Goal: Task Accomplishment & Management: Manage account settings

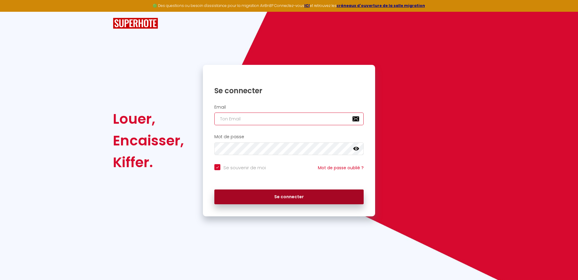
type input "deamarea83@gmail.com"
click at [296, 199] on button "Se connecter" at bounding box center [288, 196] width 149 height 15
checkbox input "true"
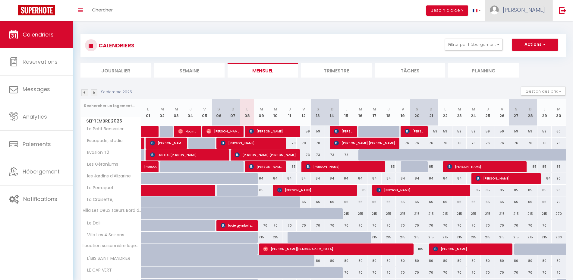
click at [528, 13] on link "[PERSON_NAME]" at bounding box center [518, 10] width 67 height 21
click at [521, 44] on link "Équipe" at bounding box center [528, 41] width 45 height 10
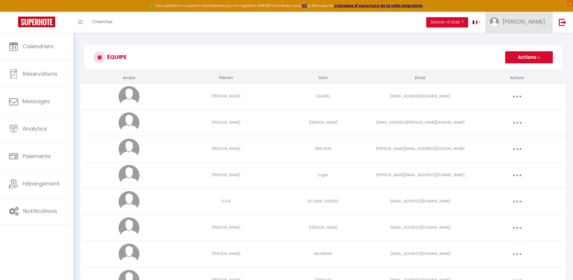
click at [534, 21] on span "[PERSON_NAME]" at bounding box center [523, 22] width 42 height 8
click at [531, 39] on link "Paramètres" at bounding box center [528, 42] width 45 height 10
select select "fr"
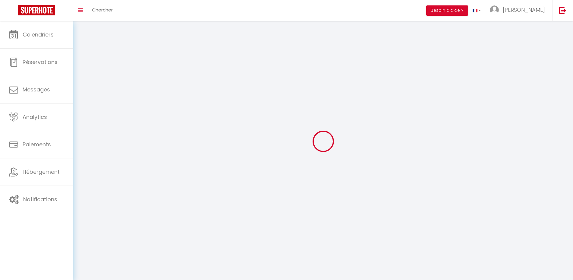
type input "[PERSON_NAME]"
type input "0623530094"
type input "[STREET_ADDRESS][DATE][PERSON_NAME]"
type input "83500"
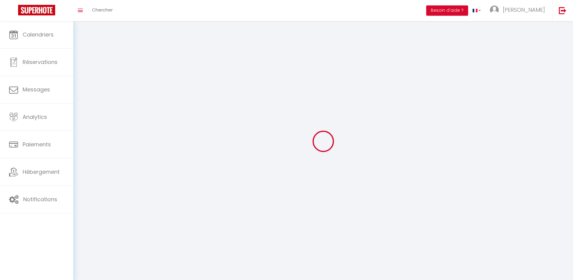
type input "La Seyne sur Mer"
type input "1IYdG9GN4E9cr9p3deEaGBdo2"
type input "7WOUIbnEial94s4IMIpFdL9Ey"
type input "[URL][DOMAIN_NAME]"
type input "FO27250"
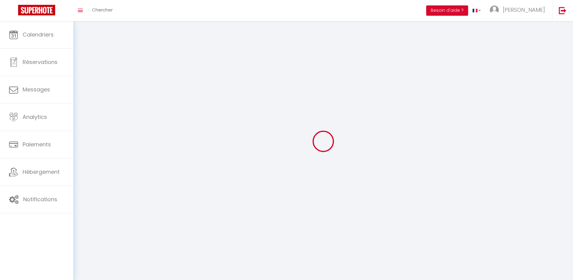
select select "28"
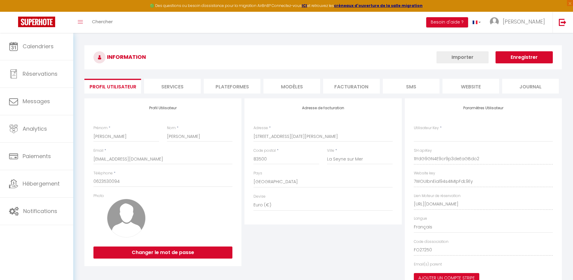
type input "1IYdG9GN4E9cr9p3deEaGBdo2"
type input "7WOUIbnEial94s4IMIpFdL9Ey"
type input "[URL][DOMAIN_NAME]"
select select "fr"
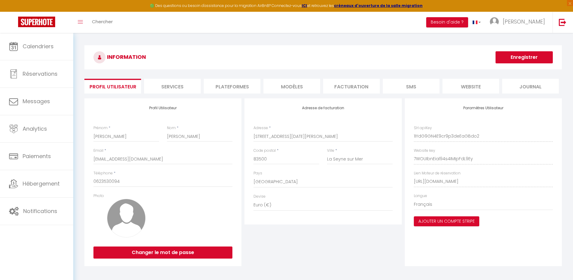
click at [238, 88] on li "Plateformes" at bounding box center [232, 86] width 57 height 15
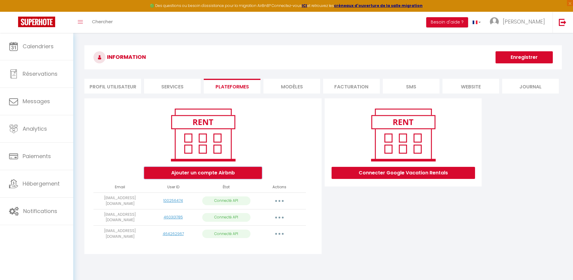
click at [193, 174] on button "Ajouter un compte Airbnb" at bounding box center [203, 173] width 118 height 12
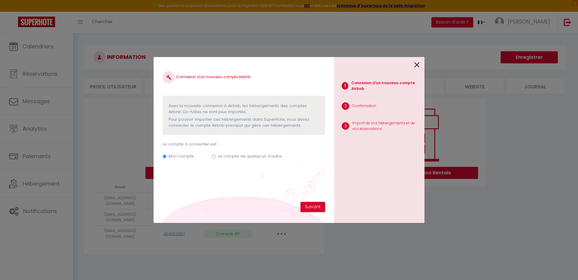
click at [219, 156] on label "Le compte de quelqu'un d'autre" at bounding box center [250, 156] width 64 height 6
click at [216, 156] on input "Le compte de quelqu'un d'autre" at bounding box center [214, 156] width 4 height 4
radio input "true"
radio input "false"
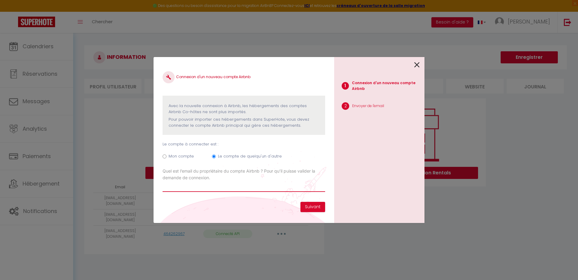
paste input "[EMAIL_ADDRESS][DOMAIN_NAME]"
type input "[EMAIL_ADDRESS][DOMAIN_NAME]"
click at [316, 204] on button "Suivant" at bounding box center [313, 207] width 25 height 10
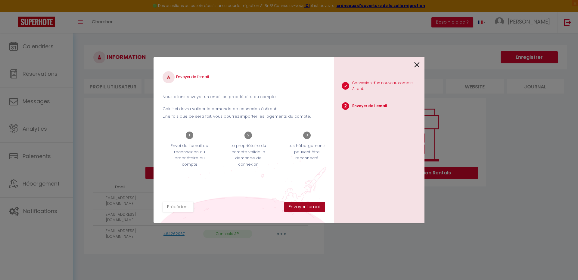
click at [309, 208] on button "Envoyer l'email" at bounding box center [304, 207] width 41 height 10
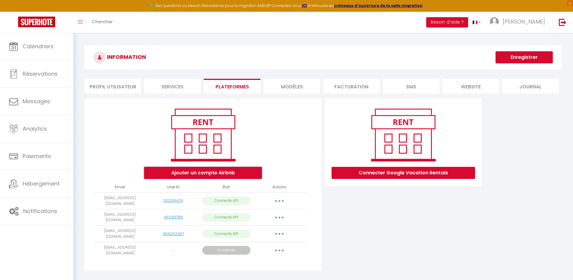
click at [192, 173] on button "Ajouter un compte Airbnb" at bounding box center [203, 173] width 118 height 12
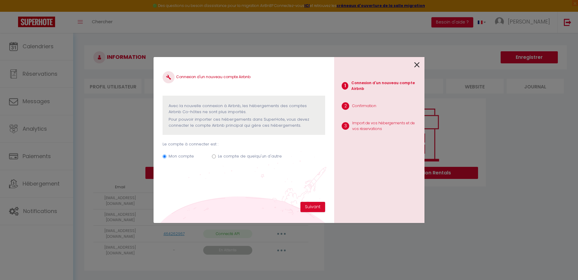
click at [231, 154] on label "Le compte de quelqu'un d'autre" at bounding box center [250, 156] width 64 height 6
click at [216, 154] on input "Le compte de quelqu'un d'autre" at bounding box center [214, 156] width 4 height 4
radio input "true"
radio input "false"
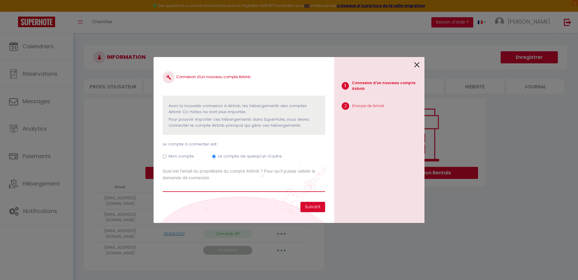
paste input "[EMAIL_ADDRESS][DOMAIN_NAME]"
type input "[EMAIL_ADDRESS][DOMAIN_NAME]"
click at [312, 208] on button "Suivant" at bounding box center [313, 207] width 25 height 10
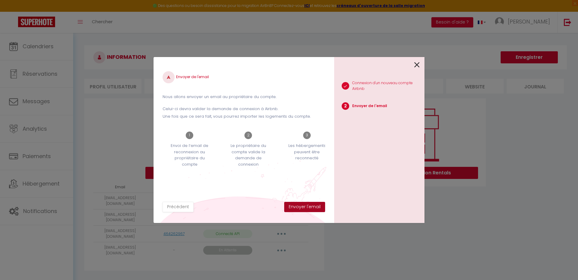
click at [312, 208] on button "Envoyer l'email" at bounding box center [304, 207] width 41 height 10
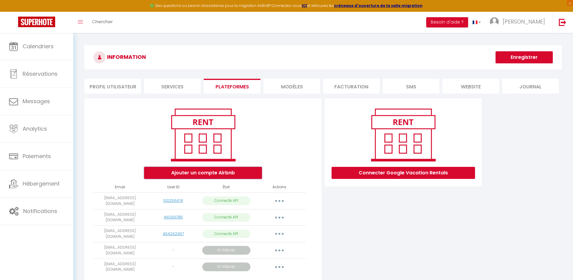
click at [189, 173] on button "Ajouter un compte Airbnb" at bounding box center [203, 173] width 118 height 12
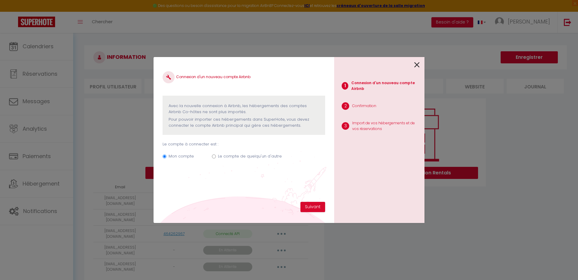
click at [225, 156] on label "Le compte de quelqu'un d'autre" at bounding box center [250, 156] width 64 height 6
click at [216, 156] on input "Le compte de quelqu'un d'autre" at bounding box center [214, 156] width 4 height 4
radio input "true"
radio input "false"
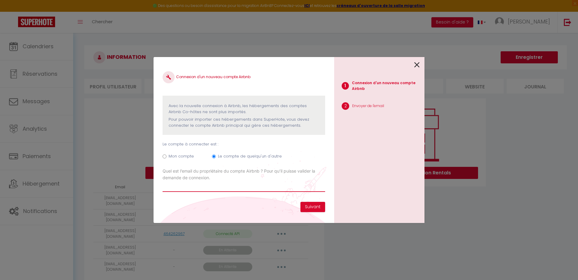
paste input "[EMAIL_ADDRESS][DOMAIN_NAME]"
type input "[EMAIL_ADDRESS][DOMAIN_NAME]"
click at [312, 205] on button "Suivant" at bounding box center [313, 207] width 25 height 10
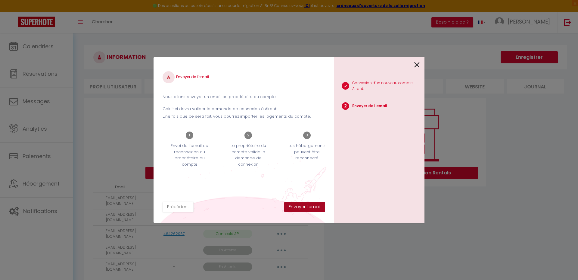
click at [312, 205] on button "Envoyer l'email" at bounding box center [304, 207] width 41 height 10
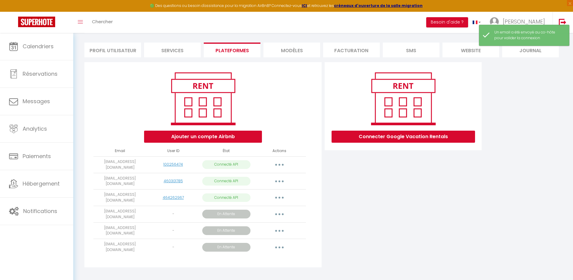
scroll to position [39, 0]
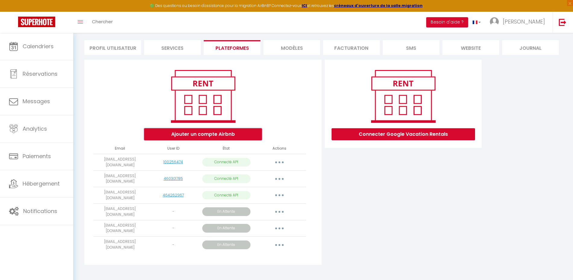
click at [245, 133] on button "Ajouter un compte Airbnb" at bounding box center [203, 134] width 118 height 12
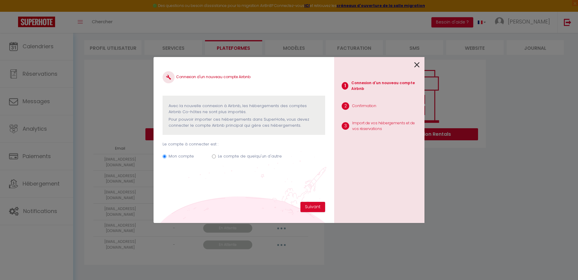
click at [242, 158] on label "Le compte de quelqu'un d'autre" at bounding box center [250, 156] width 64 height 6
click at [216, 158] on input "Le compte de quelqu'un d'autre" at bounding box center [214, 156] width 4 height 4
radio input "true"
radio input "false"
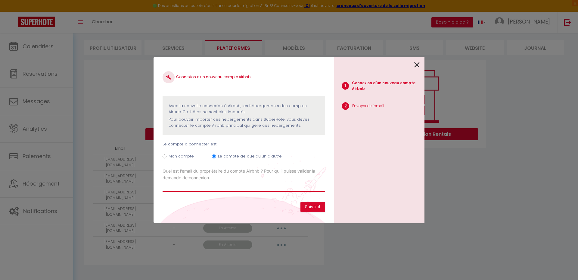
paste input "philippe.charvet@neuf.fr"
type input "philippe.charvet@neuf.fr"
click at [309, 206] on button "Suivant" at bounding box center [313, 207] width 25 height 10
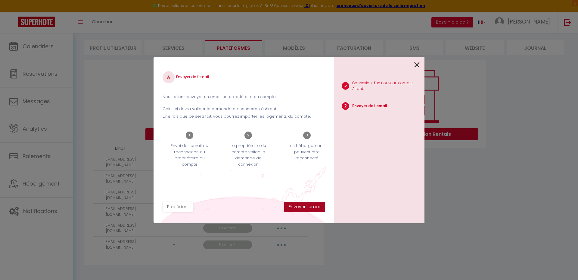
click at [309, 206] on button "Envoyer l'email" at bounding box center [304, 207] width 41 height 10
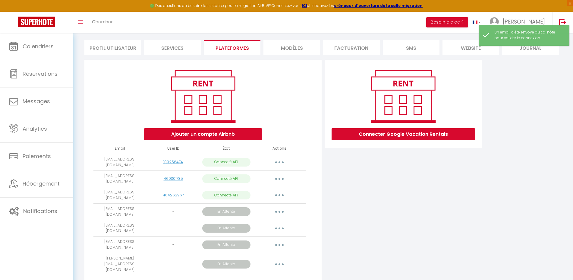
scroll to position [53, 0]
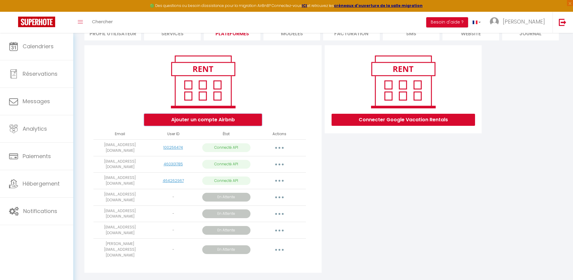
click at [206, 120] on button "Ajouter un compte Airbnb" at bounding box center [203, 120] width 118 height 12
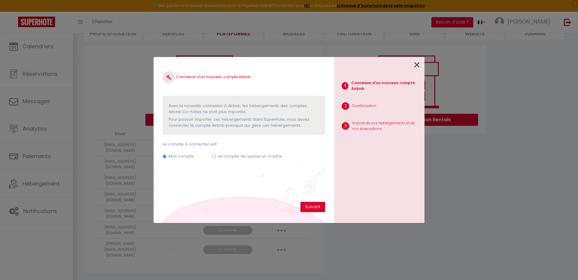
click at [232, 158] on label "Le compte de quelqu'un d'autre" at bounding box center [250, 156] width 64 height 6
click at [216, 158] on input "Le compte de quelqu'un d'autre" at bounding box center [214, 156] width 4 height 4
radio input "true"
radio input "false"
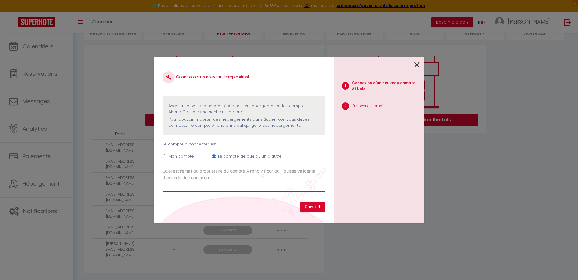
click at [219, 188] on input "Email connexion Airbnb" at bounding box center [244, 186] width 163 height 11
paste input "chemindesjumelles@gmail.com"
type input "chemindesjumelles@gmail.com"
click at [314, 208] on button "Suivant" at bounding box center [313, 207] width 25 height 10
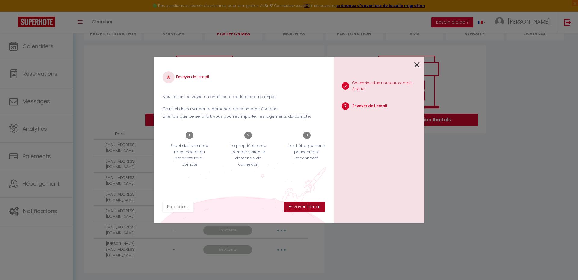
click at [314, 208] on button "Envoyer l'email" at bounding box center [304, 207] width 41 height 10
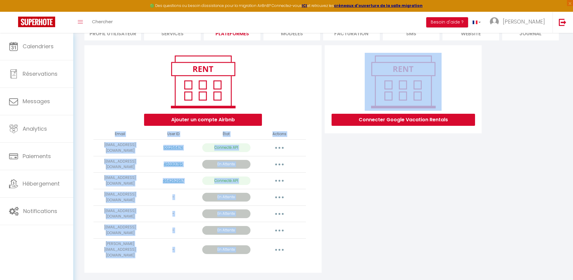
drag, startPoint x: 391, startPoint y: 214, endPoint x: 179, endPoint y: 118, distance: 233.0
click at [179, 118] on div "Ajouter un compte Airbnb Email User ID État Actions deamarea83@gmail.com 100256…" at bounding box center [323, 160] width 480 height 231
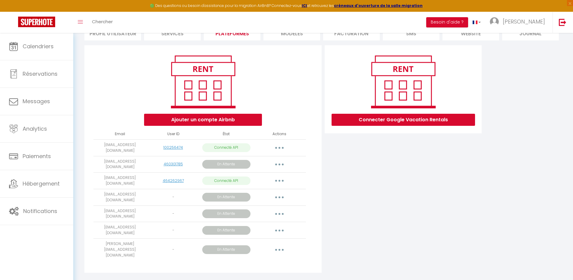
click at [118, 55] on div "Ajouter un compte Airbnb" at bounding box center [202, 89] width 227 height 73
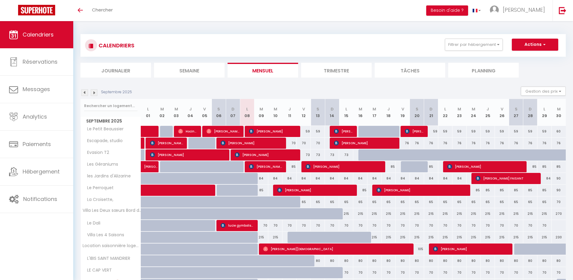
click at [263, 177] on div "84" at bounding box center [261, 178] width 14 height 11
type input "84"
type input "[DATE]"
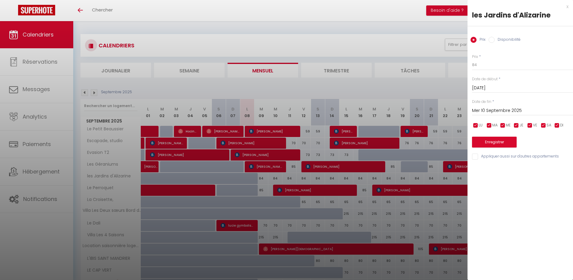
click at [486, 109] on input "Mer 10 Septembre 2025" at bounding box center [522, 111] width 101 height 8
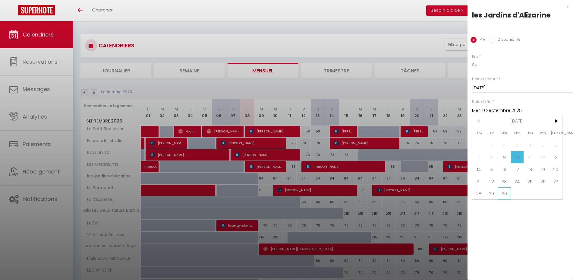
click at [510, 192] on span "30" at bounding box center [504, 193] width 13 height 12
type input "Mar 30 Septembre 2025"
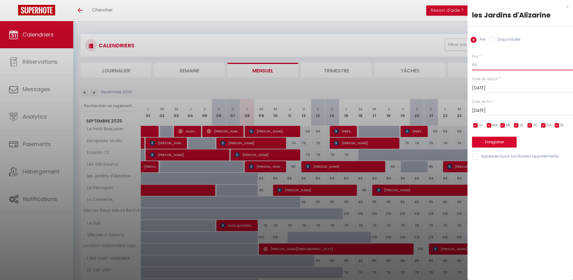
click at [489, 63] on input "84" at bounding box center [522, 64] width 101 height 11
type input "80"
click at [493, 142] on button "Enregistrer" at bounding box center [494, 141] width 45 height 11
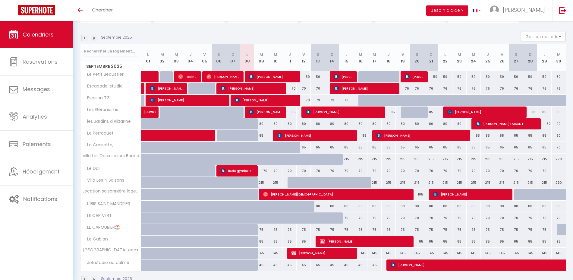
scroll to position [71, 0]
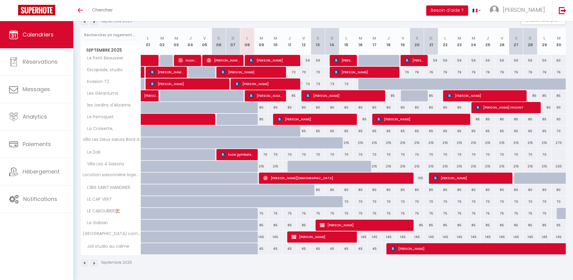
click at [283, 11] on div "Toggle menubar Chercher BUTTON Besoin d'aide ? Taylor Paramètres Équipe" at bounding box center [306, 10] width 524 height 21
click at [94, 23] on img at bounding box center [94, 21] width 7 height 7
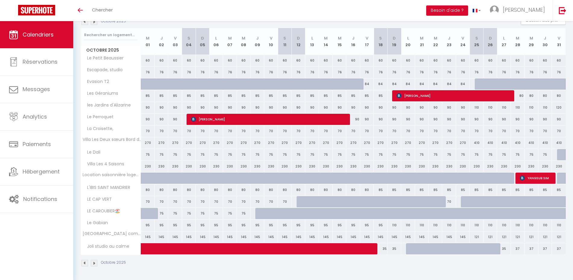
click at [148, 59] on div "60" at bounding box center [148, 60] width 14 height 11
type input "60"
type input "Mer 01 Octobre 2025"
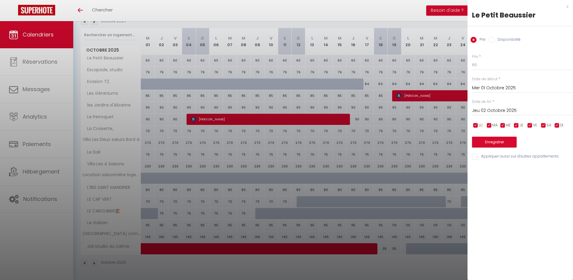
click at [493, 109] on input "Jeu 02 Octobre 2025" at bounding box center [522, 111] width 101 height 8
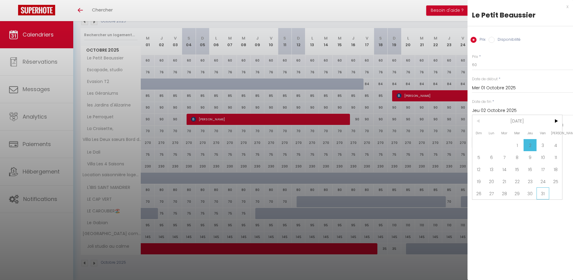
click at [541, 193] on span "31" at bounding box center [542, 193] width 13 height 12
type input "Ven 31 Octobre 2025"
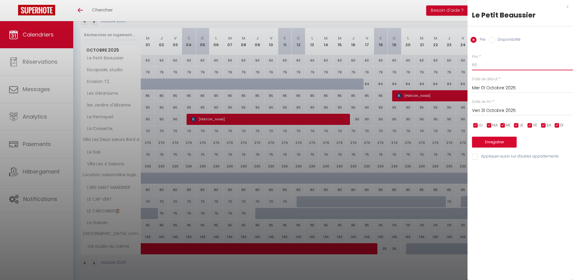
click at [483, 65] on input "60" at bounding box center [522, 64] width 101 height 11
type input "53"
click at [500, 143] on button "Enregistrer" at bounding box center [494, 141] width 45 height 11
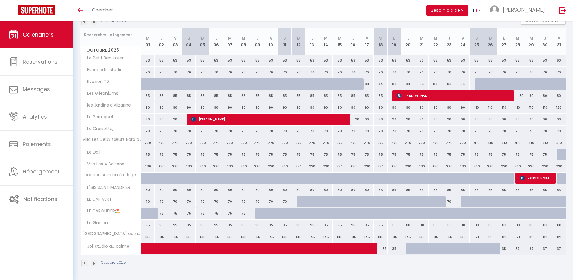
click at [145, 72] on div "76" at bounding box center [148, 72] width 14 height 11
type input "76"
type input "Mer 01 Octobre 2025"
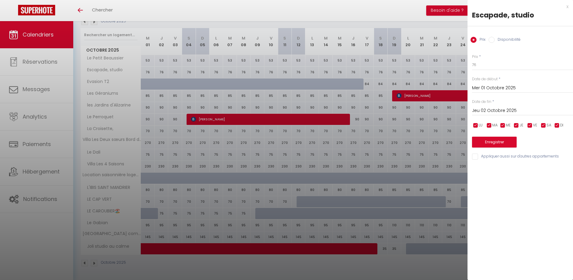
click at [478, 114] on input "Jeu 02 Octobre 2025" at bounding box center [522, 111] width 101 height 8
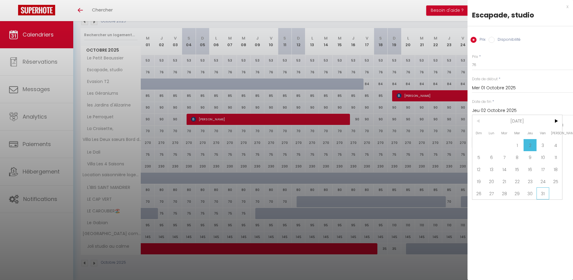
click at [544, 192] on span "31" at bounding box center [542, 193] width 13 height 12
type input "Ven 31 Octobre 2025"
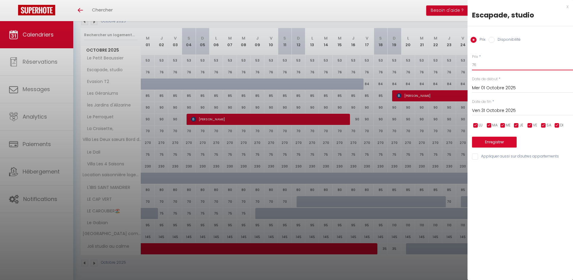
click at [487, 64] on input "76" at bounding box center [522, 64] width 101 height 11
type input "55"
click at [496, 144] on button "Enregistrer" at bounding box center [494, 141] width 45 height 11
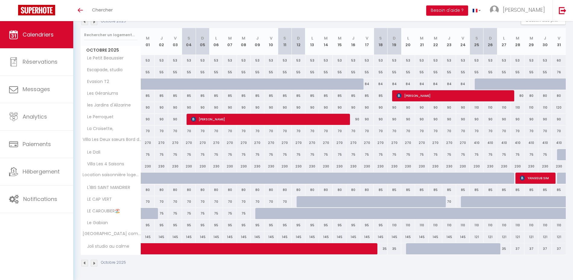
click at [147, 108] on div "90" at bounding box center [148, 107] width 14 height 11
type input "90"
type input "Mer 01 Octobre 2025"
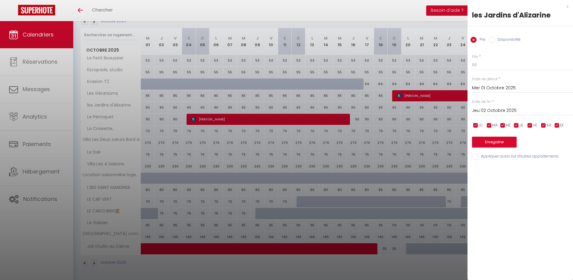
click at [478, 109] on input "Jeu 02 Octobre 2025" at bounding box center [522, 111] width 101 height 8
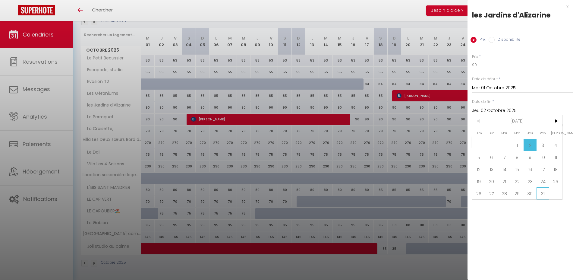
click at [545, 193] on span "31" at bounding box center [542, 193] width 13 height 12
type input "Ven 31 Octobre 2025"
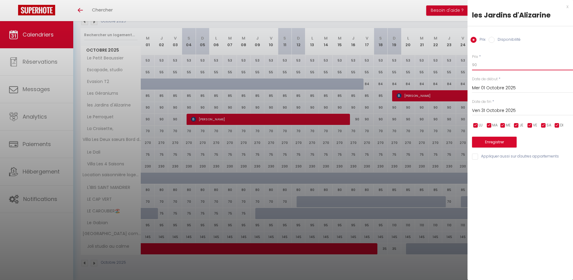
click at [480, 65] on input "90" at bounding box center [522, 64] width 101 height 11
type input "80"
click at [499, 144] on button "Enregistrer" at bounding box center [494, 141] width 45 height 11
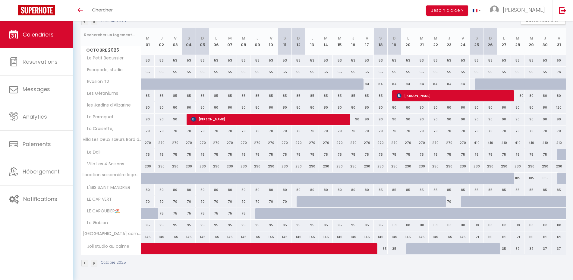
click at [518, 180] on div "105" at bounding box center [518, 177] width 14 height 11
type input "105"
type input "Mar 28 Octobre 2025"
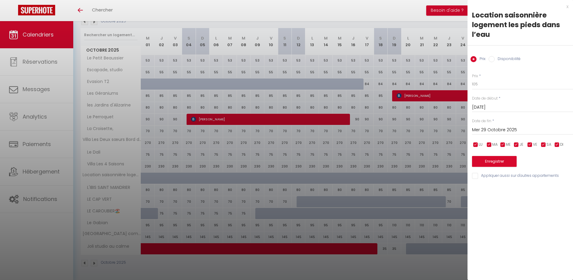
click at [504, 123] on div "Date de fin * Mer 29 Octobre 2025 < Oct 2025 > Dim Lun Mar Mer Jeu Ven Sam 1 2 …" at bounding box center [522, 126] width 101 height 17
click at [504, 129] on input "Mer 29 Octobre 2025" at bounding box center [522, 130] width 101 height 8
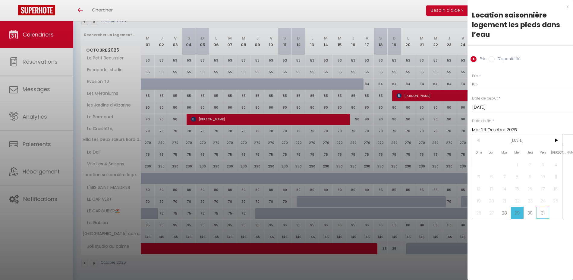
click at [547, 212] on span "31" at bounding box center [542, 212] width 13 height 12
type input "Ven 31 Octobre 2025"
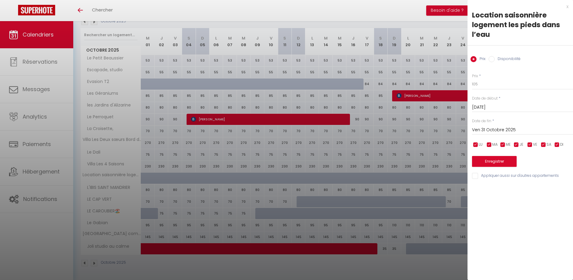
click at [504, 55] on div "Prix Disponibilité" at bounding box center [519, 55] width 105 height 20
click at [505, 60] on label "Disponibilité" at bounding box center [507, 59] width 26 height 7
click at [494, 60] on input "Disponibilité" at bounding box center [491, 59] width 6 height 6
radio input "true"
radio input "false"
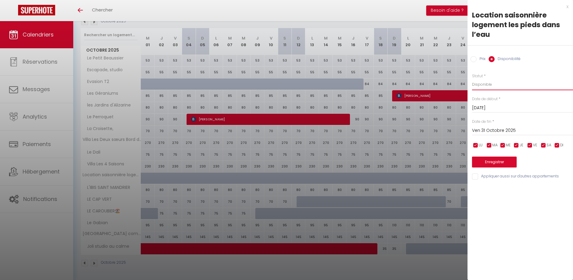
click at [490, 86] on select "Disponible Indisponible" at bounding box center [522, 84] width 101 height 11
select select "0"
click at [472, 79] on select "Disponible Indisponible" at bounding box center [522, 84] width 101 height 11
click at [492, 161] on button "Enregistrer" at bounding box center [494, 161] width 45 height 11
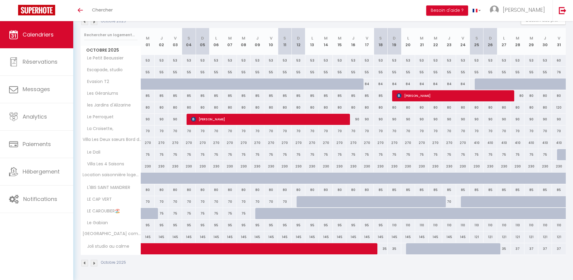
click at [148, 119] on div "90" at bounding box center [148, 119] width 14 height 11
select select "1"
type input "Mer 01 Octobre 2025"
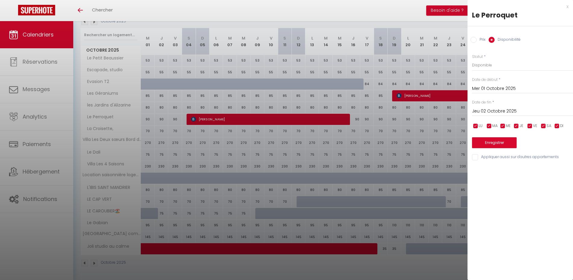
click at [473, 108] on input "Jeu 02 Octobre 2025" at bounding box center [522, 111] width 101 height 8
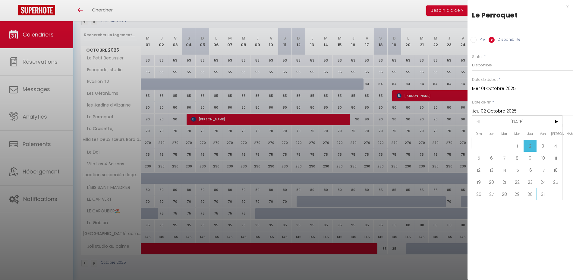
click at [540, 192] on span "31" at bounding box center [542, 194] width 13 height 12
type input "Ven 31 Octobre 2025"
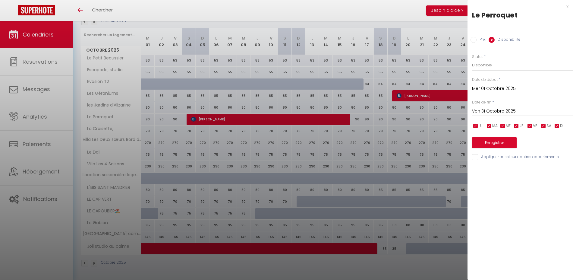
click at [479, 38] on label "Prix" at bounding box center [480, 40] width 9 height 7
click at [476, 38] on input "Prix" at bounding box center [473, 40] width 6 height 6
radio input "true"
radio input "false"
click at [483, 65] on input "90" at bounding box center [522, 64] width 101 height 11
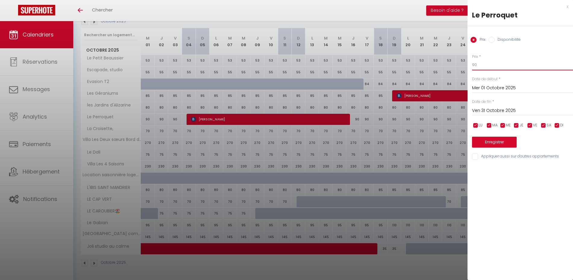
click at [483, 65] on input "90" at bounding box center [522, 64] width 101 height 11
type input "85"
click at [495, 142] on button "Enregistrer" at bounding box center [494, 141] width 45 height 11
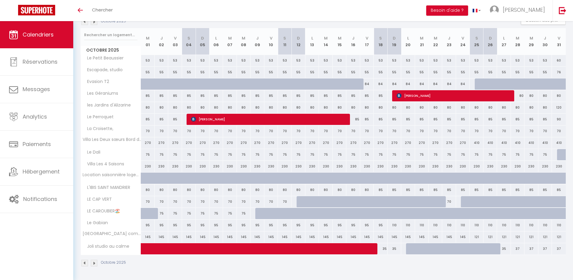
click at [147, 130] on div "70" at bounding box center [148, 130] width 14 height 11
type input "70"
type input "Mer 01 Octobre 2025"
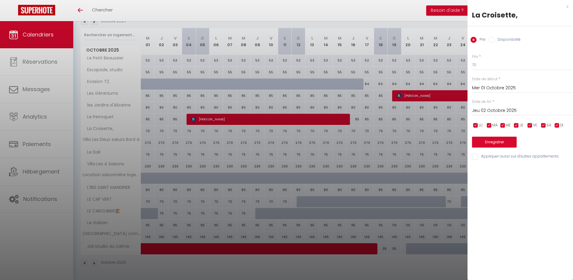
click at [500, 110] on input "Jeu 02 Octobre 2025" at bounding box center [522, 111] width 101 height 8
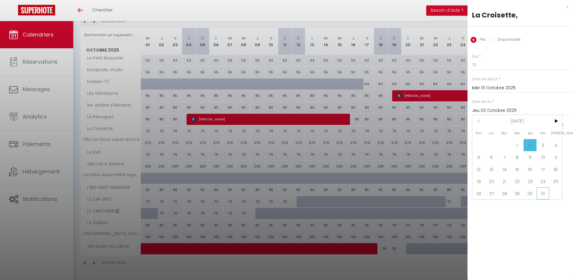
click at [539, 192] on span "31" at bounding box center [542, 193] width 13 height 12
type input "Ven 31 Octobre 2025"
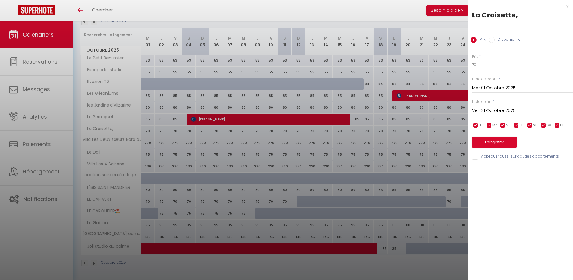
click at [486, 61] on input "70" at bounding box center [522, 64] width 101 height 11
type input "60"
click at [505, 141] on button "Enregistrer" at bounding box center [494, 141] width 45 height 11
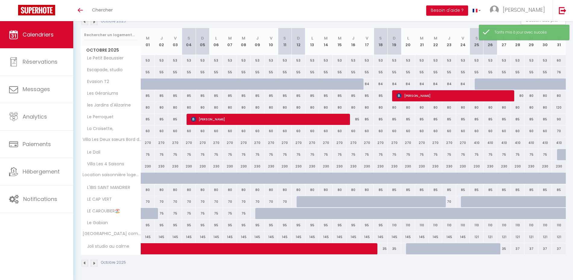
click at [147, 143] on div "270" at bounding box center [148, 142] width 14 height 11
type input "270"
type input "Mer 01 Octobre 2025"
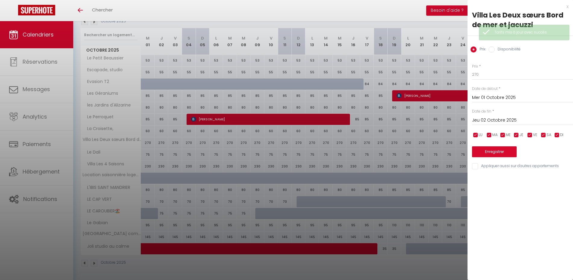
click at [482, 121] on input "Jeu 02 Octobre 2025" at bounding box center [522, 120] width 101 height 8
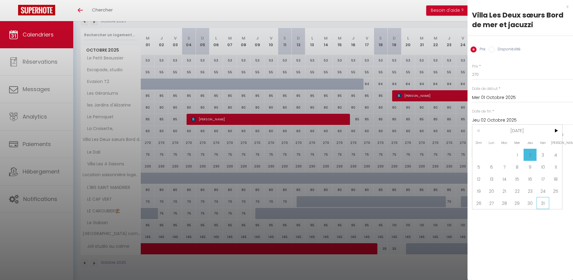
click at [543, 202] on span "31" at bounding box center [542, 203] width 13 height 12
type input "Ven 31 Octobre 2025"
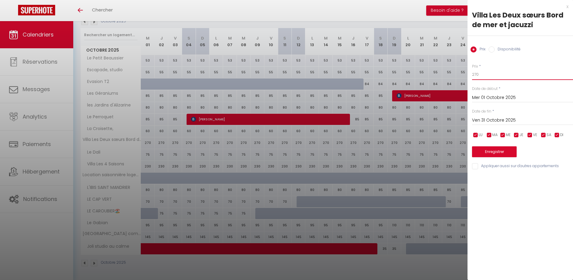
click at [493, 76] on input "270" at bounding box center [522, 74] width 101 height 11
type input "230"
click at [496, 152] on button "Enregistrer" at bounding box center [494, 151] width 45 height 11
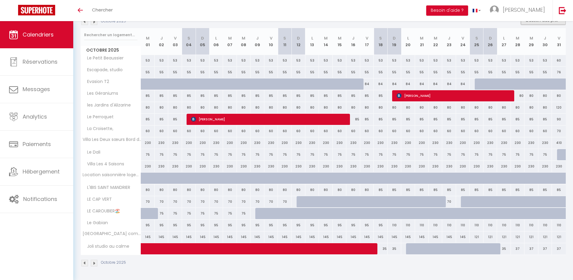
click at [540, 23] on button "Gestion des prix" at bounding box center [543, 20] width 45 height 9
click at [539, 39] on input "Nb Nuits minimum" at bounding box center [538, 39] width 54 height 6
checkbox input "true"
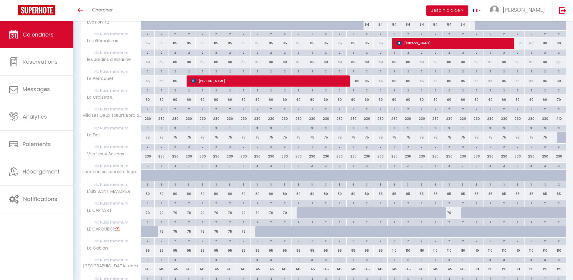
scroll to position [145, 0]
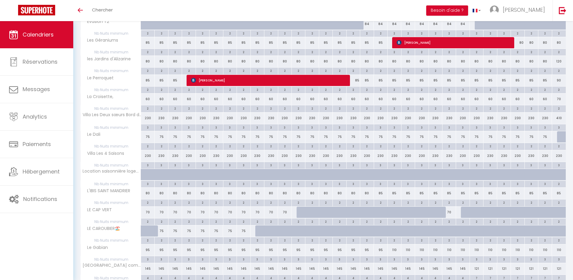
click at [149, 138] on div "75" at bounding box center [148, 136] width 14 height 11
type input "75"
type input "Mer 01 Octobre 2025"
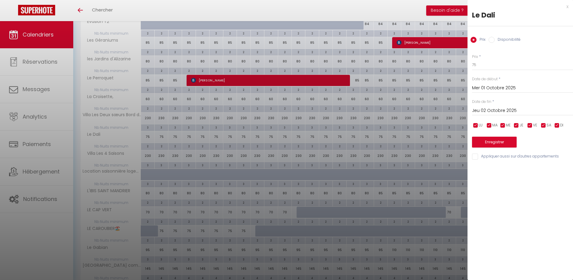
click at [500, 110] on input "Jeu 02 Octobre 2025" at bounding box center [522, 111] width 101 height 8
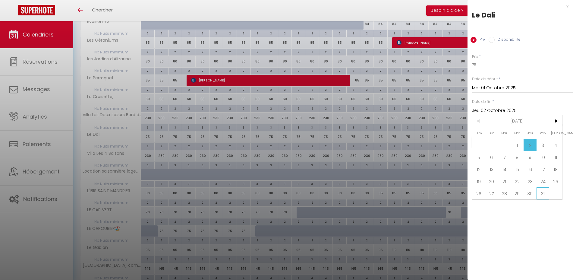
click at [539, 192] on span "31" at bounding box center [542, 193] width 13 height 12
type input "Ven 31 Octobre 2025"
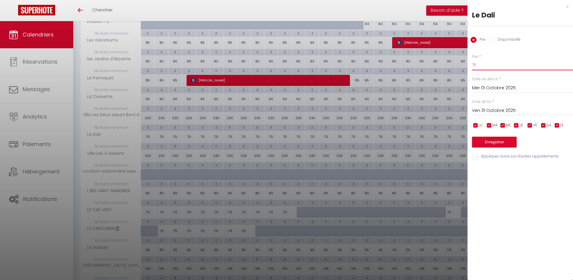
click at [482, 66] on input "75" at bounding box center [522, 64] width 101 height 11
type input "60"
click at [490, 141] on button "Enregistrer" at bounding box center [494, 141] width 45 height 11
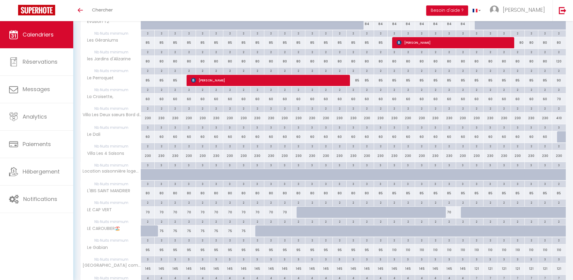
click at [448, 212] on div "70" at bounding box center [449, 211] width 14 height 11
type input "70"
select select "1"
type input "Jeu 23 Octobre 2025"
type input "Ven 24 Octobre 2025"
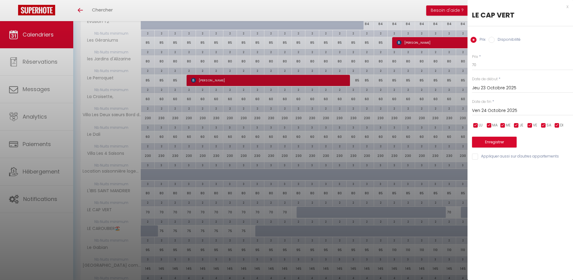
click at [501, 39] on label "Disponibilité" at bounding box center [507, 40] width 26 height 7
click at [494, 39] on input "Disponibilité" at bounding box center [491, 40] width 6 height 6
radio input "true"
radio input "false"
click at [493, 65] on select "Disponible Indisponible" at bounding box center [522, 64] width 101 height 11
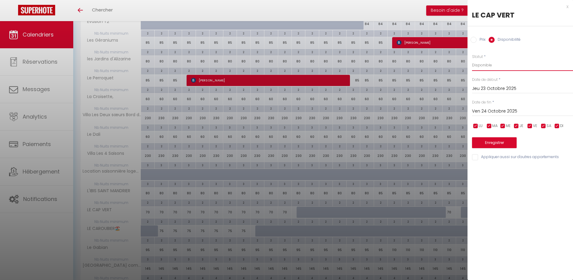
select select "0"
click at [472, 59] on select "Disponible Indisponible" at bounding box center [522, 64] width 101 height 11
click at [495, 140] on button "Enregistrer" at bounding box center [494, 142] width 45 height 11
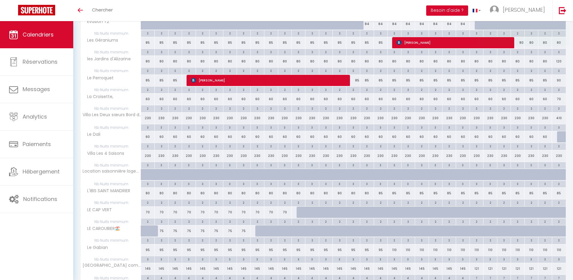
click at [161, 230] on div "75" at bounding box center [162, 230] width 14 height 11
select select "1"
type input "Jeu 02 Octobre 2025"
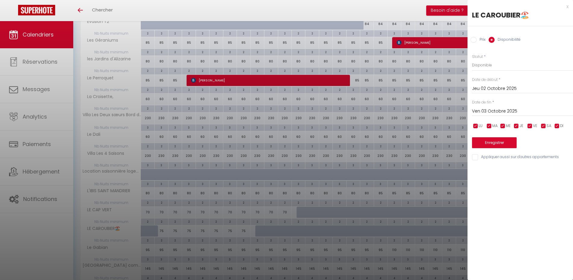
click at [496, 110] on input "Ven 03 Octobre 2025" at bounding box center [522, 111] width 101 height 8
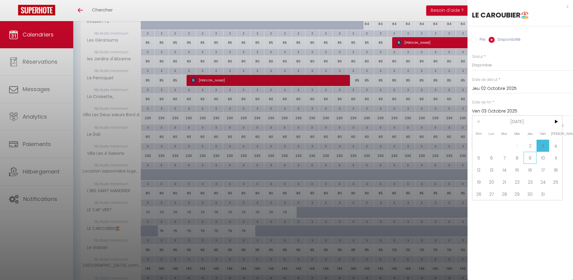
click at [532, 160] on span "9" at bounding box center [529, 158] width 13 height 12
type input "Jeu 09 Octobre 2025"
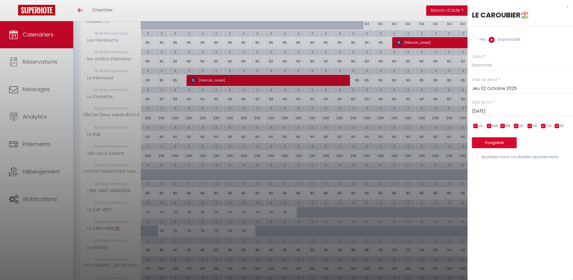
click at [480, 42] on label "Prix" at bounding box center [480, 40] width 9 height 7
click at [476, 42] on input "Prix" at bounding box center [473, 40] width 6 height 6
radio input "true"
radio input "false"
click at [480, 68] on input "75" at bounding box center [522, 64] width 101 height 11
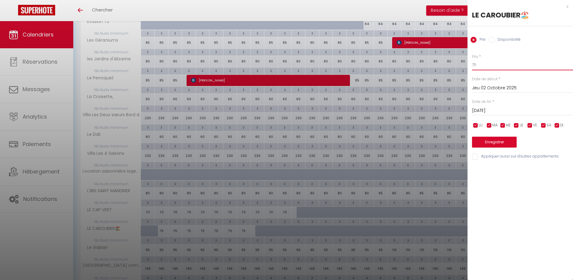
click at [480, 68] on input "75" at bounding box center [522, 64] width 101 height 11
type input "68"
click at [505, 140] on button "Enregistrer" at bounding box center [494, 141] width 45 height 11
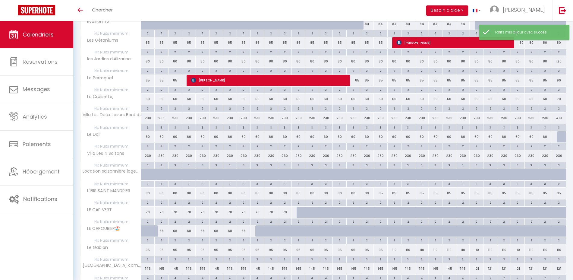
scroll to position [191, 0]
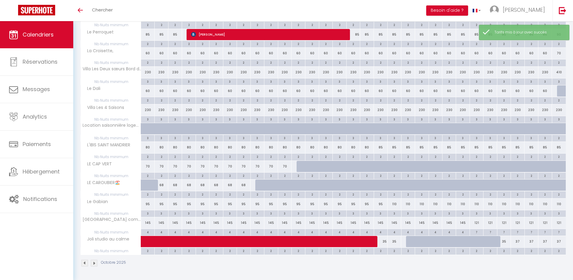
click at [146, 205] on div "95" at bounding box center [148, 203] width 14 height 11
type input "95"
type input "Mer 01 Octobre 2025"
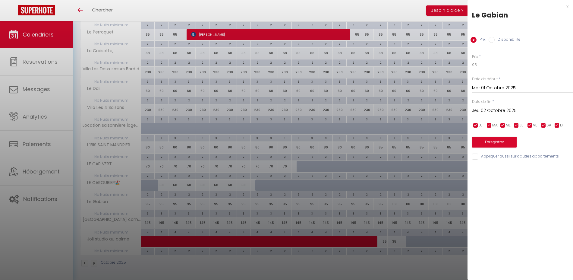
click at [477, 114] on div "Jeu 02 Octobre 2025 < Oct 2025 > Dim Lun Mar Mer Jeu Ven Sam 1 2 3 4 5 6 7 8 9 …" at bounding box center [522, 110] width 101 height 11
click at [486, 111] on input "Jeu 02 Octobre 2025" at bounding box center [522, 111] width 101 height 8
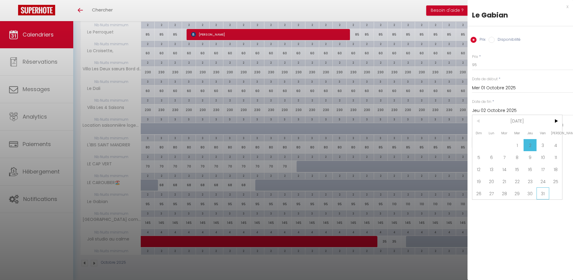
click at [539, 191] on span "31" at bounding box center [542, 193] width 13 height 12
type input "Ven 31 Octobre 2025"
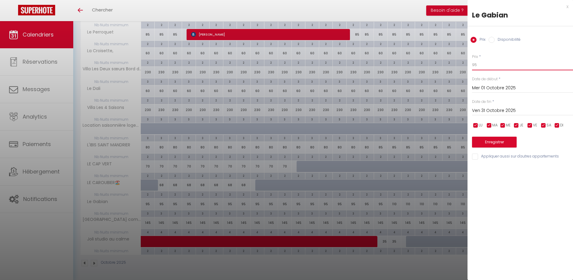
click at [482, 62] on input "95" at bounding box center [522, 64] width 101 height 11
type input "88"
click at [496, 143] on button "Enregistrer" at bounding box center [494, 141] width 45 height 11
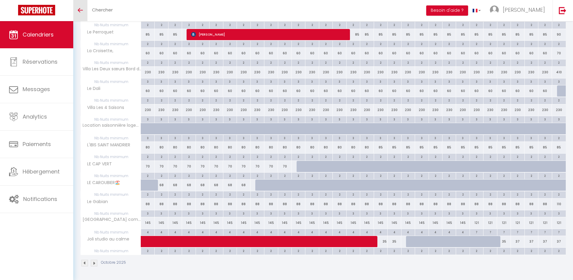
click at [81, 13] on link "Toggle menubar" at bounding box center [80, 10] width 14 height 21
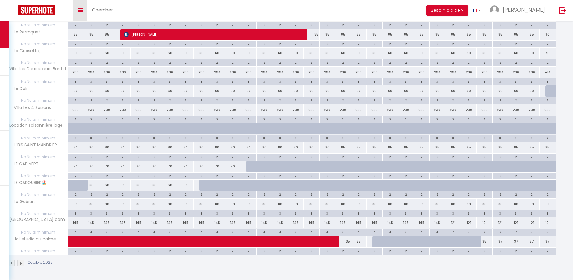
click at [83, 9] on link "Toggle menubar" at bounding box center [80, 10] width 14 height 21
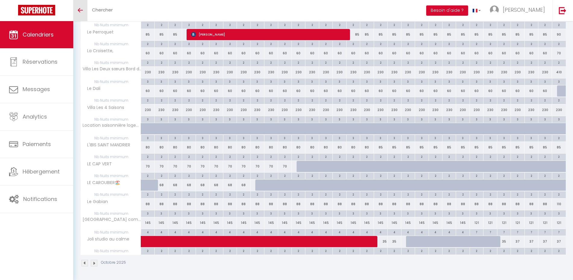
click at [45, 39] on link "Calendriers" at bounding box center [36, 34] width 73 height 27
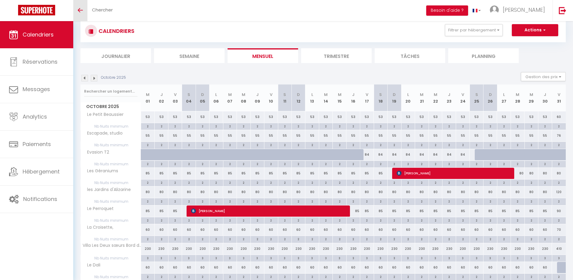
scroll to position [0, 0]
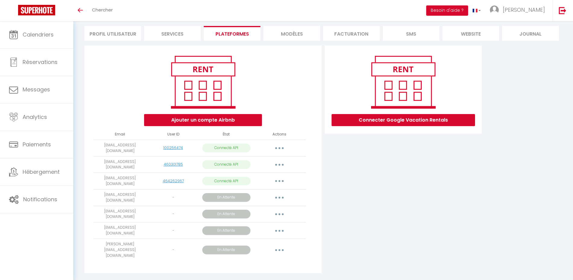
scroll to position [41, 0]
click at [235, 118] on button "Ajouter un compte Airbnb" at bounding box center [203, 120] width 118 height 12
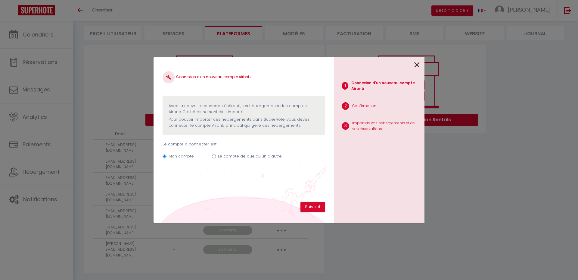
click at [231, 154] on label "Le compte de quelqu'un d'autre" at bounding box center [250, 156] width 64 height 6
click at [216, 154] on input "Le compte de quelqu'un d'autre" at bounding box center [214, 156] width 4 height 4
radio input "true"
radio input "false"
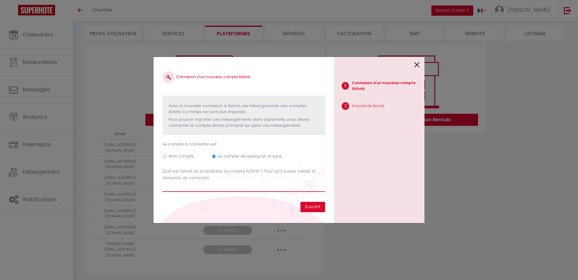
click at [214, 183] on input "Email connexion Airbnb" at bounding box center [244, 186] width 163 height 11
paste input "villalesdeuxsoeurs83@gmail.com"
click at [205, 186] on input "villalesdeuxsoeurs83@gmail.com" at bounding box center [244, 186] width 163 height 11
type input "[EMAIL_ADDRESS][DOMAIN_NAME]"
click button "Suivant" at bounding box center [313, 207] width 25 height 10
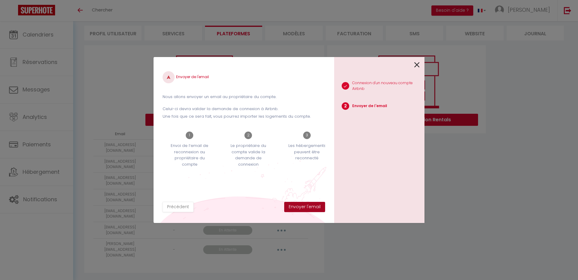
click at [298, 205] on button "Envoyer l'email" at bounding box center [304, 207] width 41 height 10
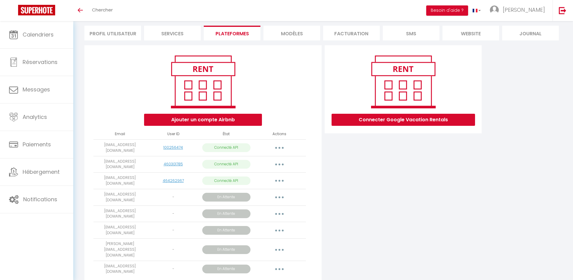
click at [279, 264] on button "button" at bounding box center [279, 269] width 17 height 10
click at [268, 277] on link "Obtenir le lien de connexion" at bounding box center [251, 282] width 67 height 10
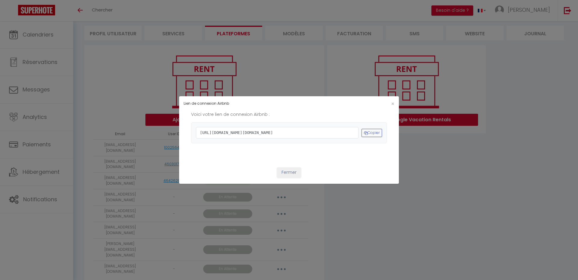
click at [437, 206] on div "Lien de connexion Airbnb × Voici votre lien de connexion Airbnb : https://www.a…" at bounding box center [289, 140] width 578 height 280
click at [284, 177] on button "Fermer" at bounding box center [289, 172] width 24 height 10
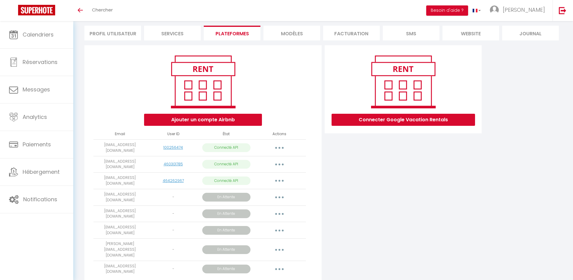
scroll to position [58, 0]
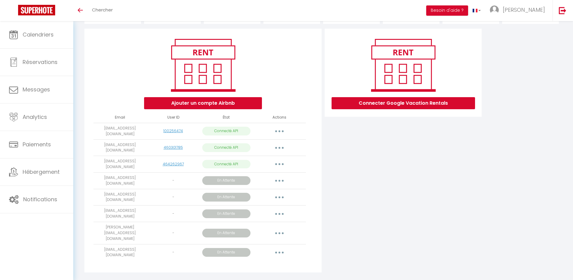
click at [281, 247] on button "button" at bounding box center [279, 252] width 17 height 10
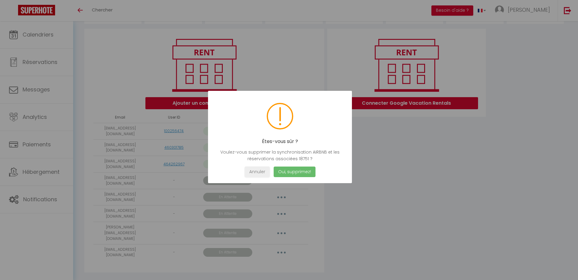
click at [298, 171] on button "Oui, supprimez!" at bounding box center [295, 171] width 42 height 11
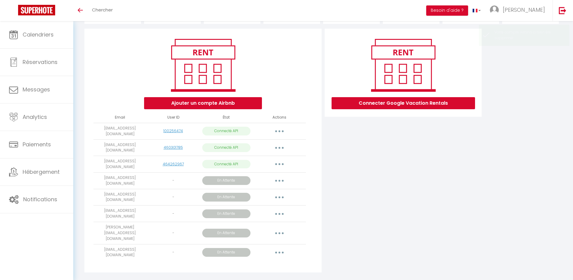
scroll to position [41, 0]
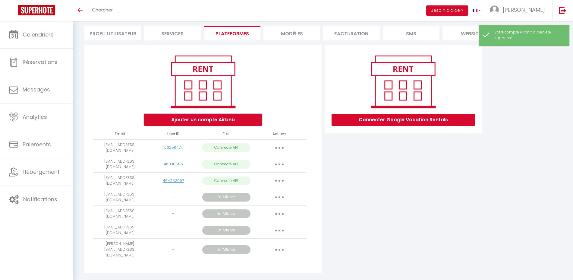
click at [212, 120] on button "Ajouter un compte Airbnb" at bounding box center [203, 120] width 118 height 12
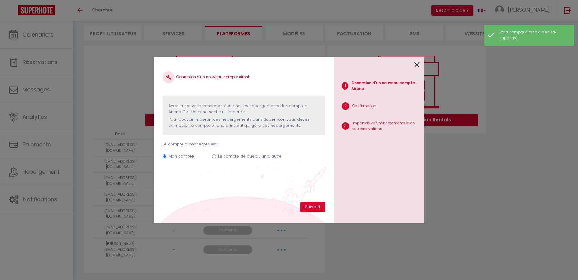
click at [242, 156] on label "Le compte de quelqu'un d'autre" at bounding box center [250, 156] width 64 height 6
click at [216, 156] on input "Le compte de quelqu'un d'autre" at bounding box center [214, 156] width 4 height 4
radio input "true"
radio input "false"
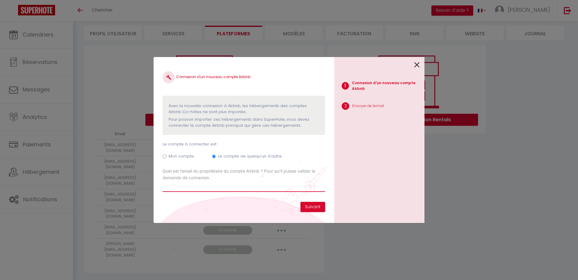
paste input "villalesdeuxsoeurs83@gmail.com"
click at [206, 186] on input "villalesdeuxsoeurs83@gmail.com" at bounding box center [244, 186] width 163 height 11
type input "[EMAIL_ADDRESS][DOMAIN_NAME]"
click at [233, 185] on input "[EMAIL_ADDRESS][DOMAIN_NAME]" at bounding box center [244, 186] width 163 height 11
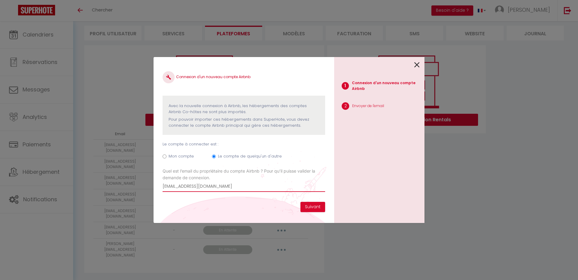
click at [233, 185] on input "[EMAIL_ADDRESS][DOMAIN_NAME]" at bounding box center [244, 186] width 163 height 11
paste input "[EMAIL_ADDRESS][DOMAIN_NAME]"
type input "[EMAIL_ADDRESS][DOMAIN_NAME]"
click at [311, 208] on button "Suivant" at bounding box center [313, 207] width 25 height 10
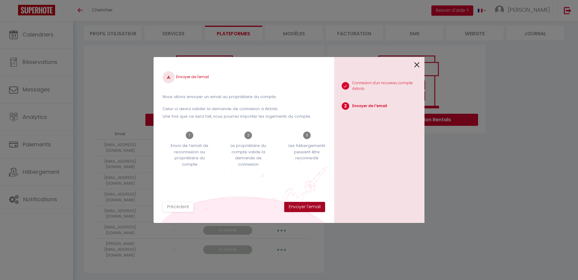
click at [311, 208] on button "Envoyer l'email" at bounding box center [304, 207] width 41 height 10
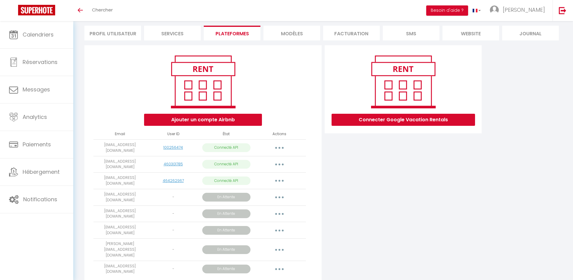
scroll to position [58, 0]
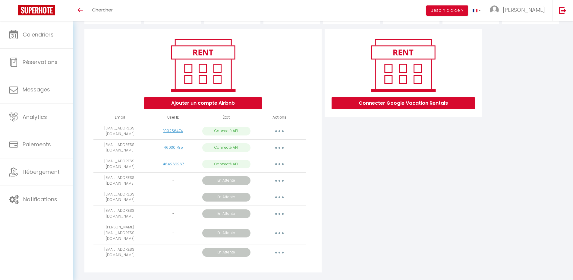
click at [283, 247] on button "button" at bounding box center [279, 252] width 17 height 10
click at [275, 261] on link "Obtenir le lien de connexion" at bounding box center [251, 266] width 67 height 10
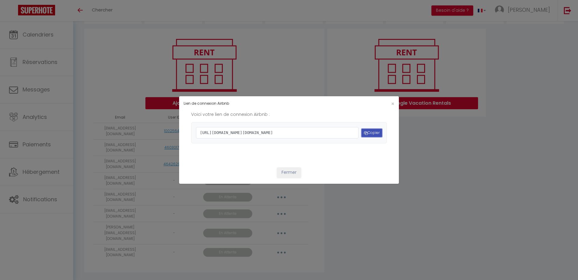
click at [375, 131] on button "Copier" at bounding box center [372, 133] width 20 height 8
click at [391, 100] on span "×" at bounding box center [392, 104] width 3 height 8
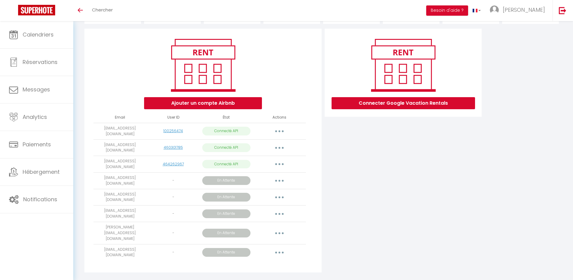
click at [280, 192] on button "button" at bounding box center [279, 197] width 17 height 10
click at [274, 205] on link "Obtenir le lien de connexion" at bounding box center [251, 210] width 67 height 10
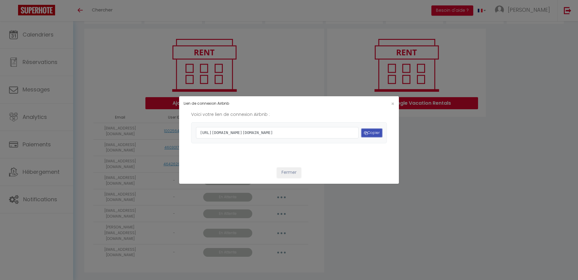
click at [366, 132] on button "Copier" at bounding box center [372, 133] width 20 height 8
click at [391, 100] on span "×" at bounding box center [392, 104] width 3 height 8
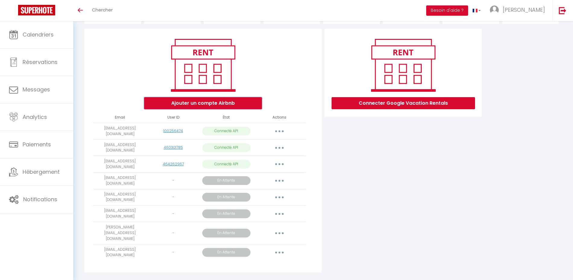
click at [178, 107] on button "Ajouter un compte Airbnb" at bounding box center [203, 103] width 118 height 12
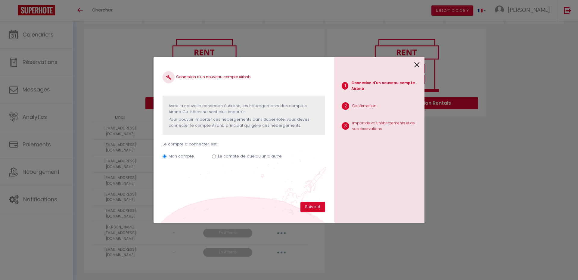
click at [231, 155] on label "Le compte de quelqu'un d'autre" at bounding box center [250, 156] width 64 height 6
click at [216, 155] on input "Le compte de quelqu'un d'autre" at bounding box center [214, 156] width 4 height 4
radio input "true"
radio input "false"
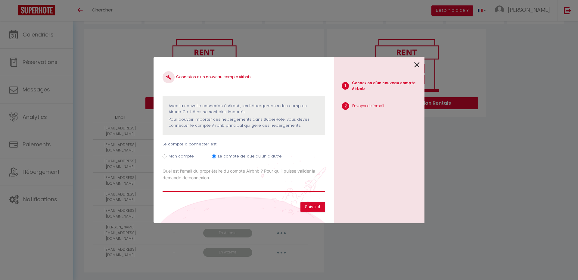
click at [207, 184] on input "Email connexion Airbnb" at bounding box center [244, 186] width 163 height 11
type input "[EMAIL_ADDRESS][DOMAIN_NAME]"
click at [313, 205] on button "Suivant" at bounding box center [313, 207] width 25 height 10
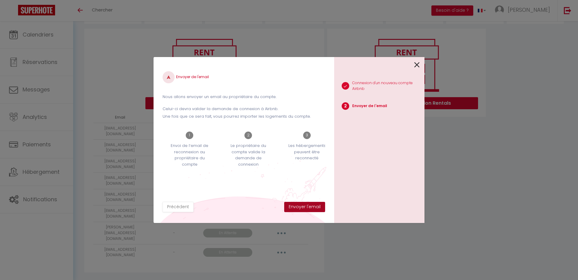
click at [310, 206] on button "Envoyer l'email" at bounding box center [304, 207] width 41 height 10
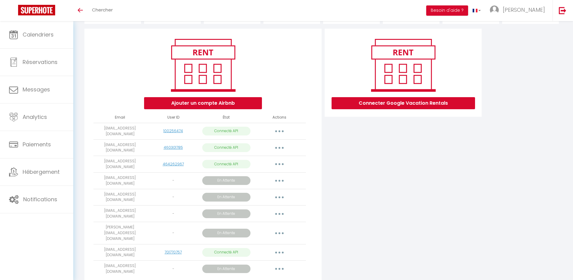
scroll to position [72, 0]
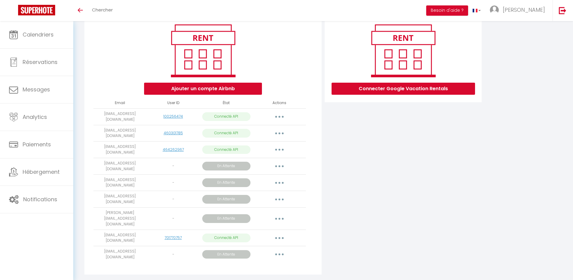
click at [284, 249] on button "button" at bounding box center [279, 254] width 17 height 10
click at [274, 263] on link "Obtenir le lien de connexion" at bounding box center [251, 268] width 67 height 10
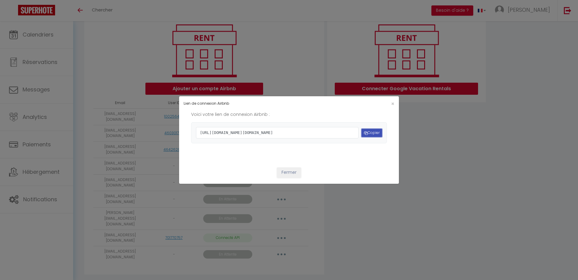
click at [374, 129] on button "Copier" at bounding box center [372, 133] width 20 height 8
click at [374, 133] on button "Copier" at bounding box center [372, 133] width 20 height 8
click at [391, 100] on span "×" at bounding box center [392, 104] width 3 height 8
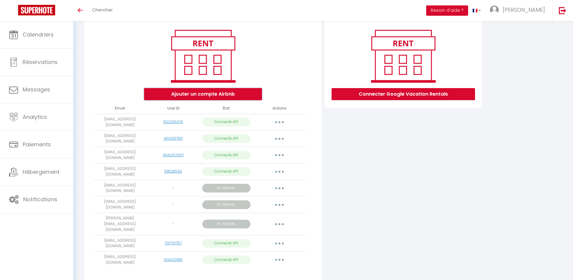
click at [209, 92] on button "Ajouter un compte Airbnb" at bounding box center [203, 94] width 118 height 12
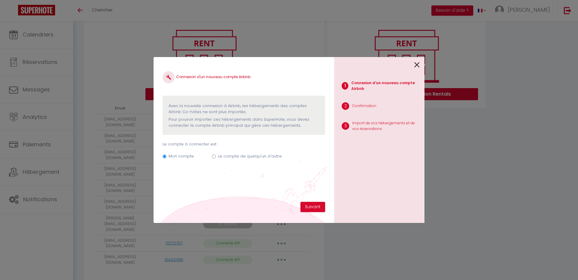
click at [229, 157] on label "Le compte de quelqu'un d'autre" at bounding box center [250, 156] width 64 height 6
click at [216, 157] on input "Le compte de quelqu'un d'autre" at bounding box center [214, 156] width 4 height 4
radio input "true"
radio input "false"
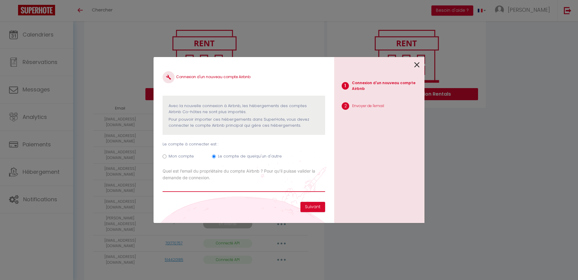
click at [243, 186] on input "Email connexion Airbnb" at bounding box center [244, 186] width 163 height 11
paste input "[EMAIL_ADDRESS][DOMAIN_NAME]"
type input "[EMAIL_ADDRESS][DOMAIN_NAME]"
click at [310, 207] on button "Suivant" at bounding box center [313, 207] width 25 height 10
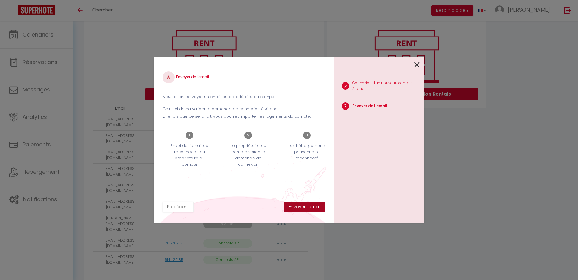
click at [310, 207] on button "Envoyer l'email" at bounding box center [304, 207] width 41 height 10
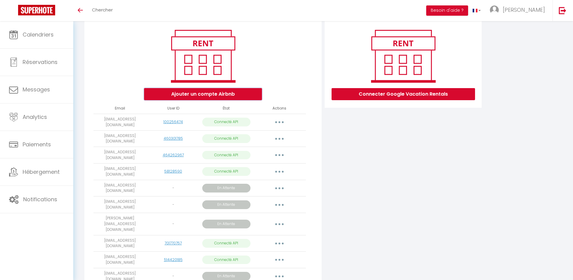
click at [208, 96] on button "Ajouter un compte Airbnb" at bounding box center [203, 94] width 118 height 12
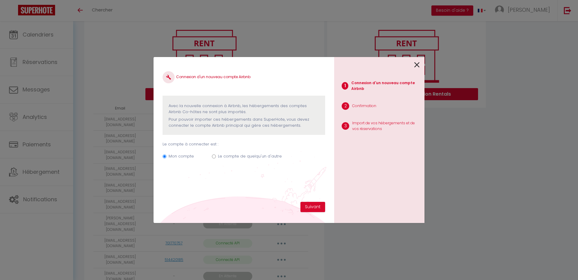
click at [227, 155] on label "Le compte de quelqu'un d'autre" at bounding box center [250, 156] width 64 height 6
click at [216, 155] on input "Le compte de quelqu'un d'autre" at bounding box center [214, 156] width 4 height 4
radio input "true"
radio input "false"
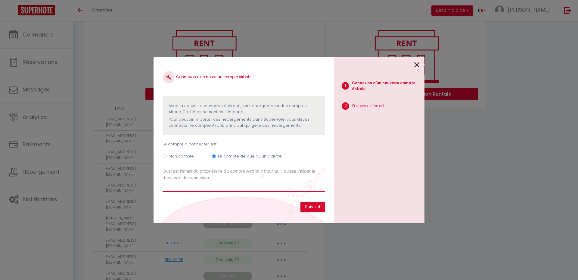
click at [215, 183] on input "Email connexion Airbnb" at bounding box center [244, 186] width 163 height 11
paste input "gerard.logez@bbox.fr"
type input "gerard.logez@bbox.fr"
click at [311, 207] on button "Suivant" at bounding box center [313, 207] width 25 height 10
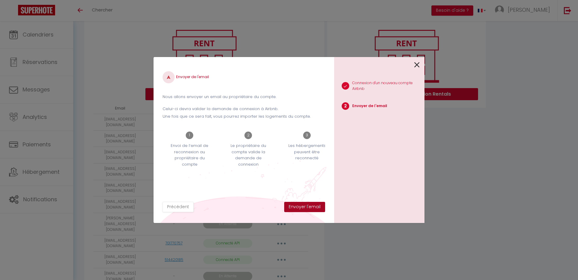
click at [311, 207] on button "Envoyer l'email" at bounding box center [304, 207] width 41 height 10
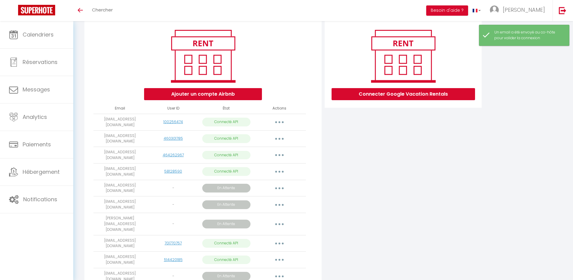
click at [372, 203] on div "Connecter Google Vacation Rentals" at bounding box center [403, 171] width 160 height 302
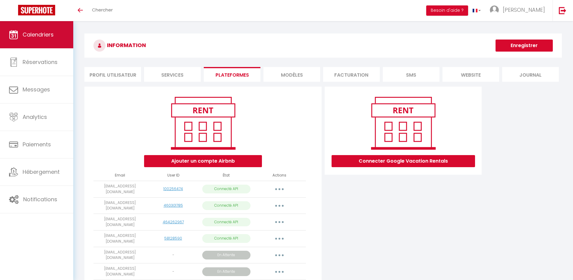
click at [37, 31] on span "Calendriers" at bounding box center [38, 35] width 31 height 8
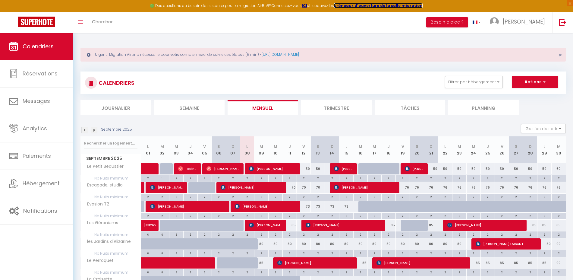
click at [363, 5] on strong "créneaux d'ouverture de la salle migration" at bounding box center [378, 5] width 89 height 5
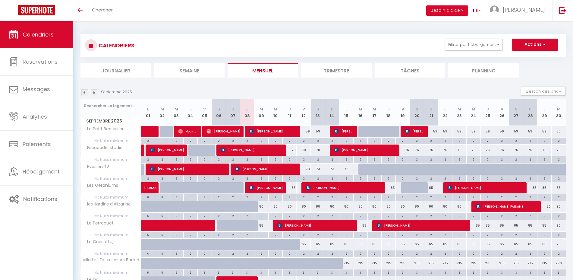
click at [55, 36] on link "Calendriers" at bounding box center [36, 34] width 73 height 27
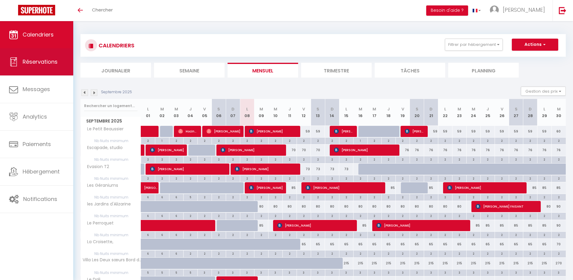
click at [53, 66] on link "Réservations" at bounding box center [36, 61] width 73 height 27
select select "not_cancelled"
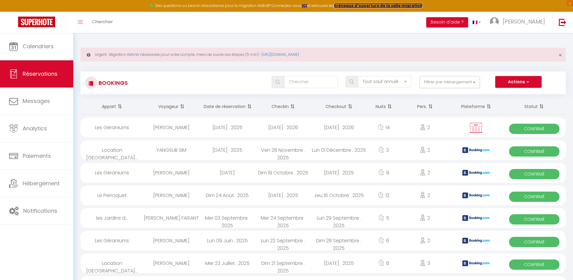
click at [350, 6] on strong "créneaux d'ouverture de la salle migration" at bounding box center [378, 5] width 89 height 5
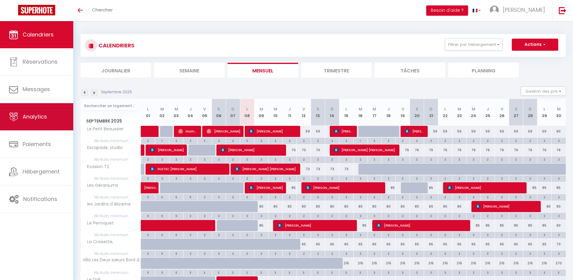
click at [39, 127] on link "Analytics" at bounding box center [36, 116] width 73 height 27
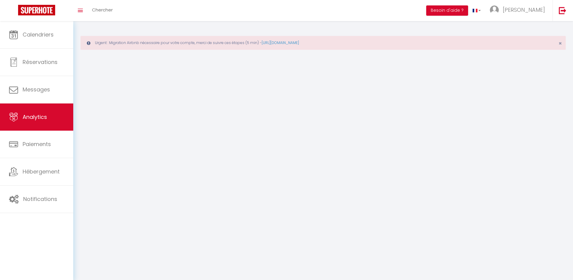
select select "2025"
select select "9"
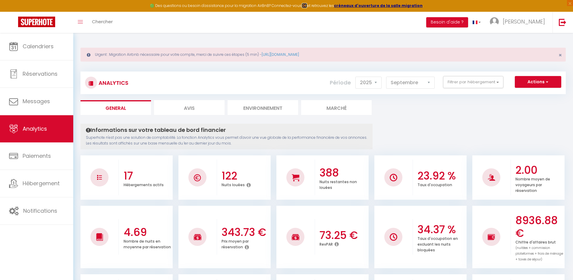
click at [306, 5] on strong "ICI" at bounding box center [304, 5] width 5 height 5
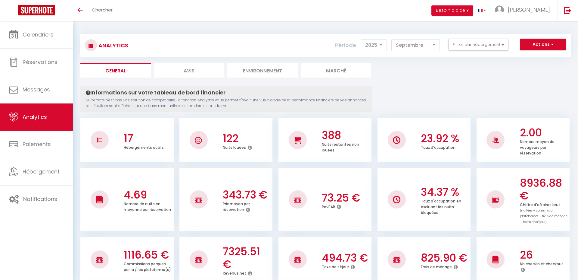
select select "2025"
select select "9"
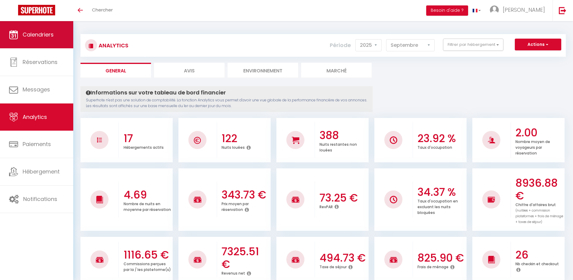
click at [47, 37] on span "Calendriers" at bounding box center [38, 35] width 31 height 8
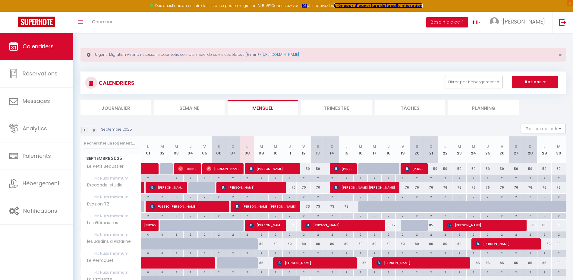
click at [359, 5] on strong "créneaux d'ouverture de la salle migration" at bounding box center [378, 5] width 89 height 5
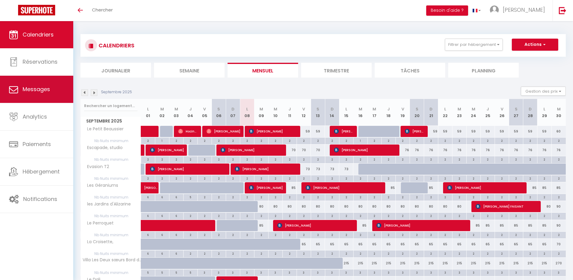
click at [58, 92] on link "Messages" at bounding box center [36, 89] width 73 height 27
select select "message"
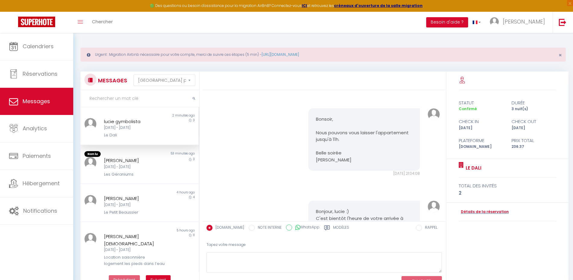
scroll to position [959, 0]
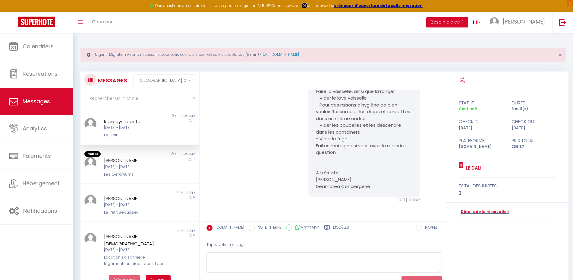
click at [307, 7] on strong "ICI" at bounding box center [304, 5] width 5 height 5
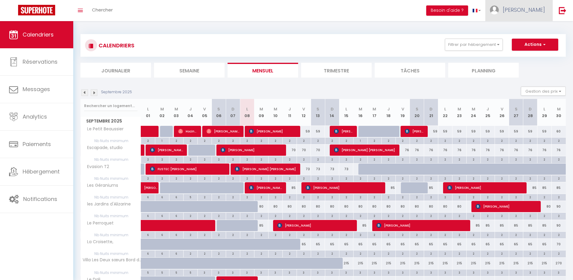
click at [533, 11] on span "[PERSON_NAME]" at bounding box center [523, 10] width 42 height 8
click at [525, 31] on link "Paramètres" at bounding box center [528, 30] width 45 height 10
select select "fr"
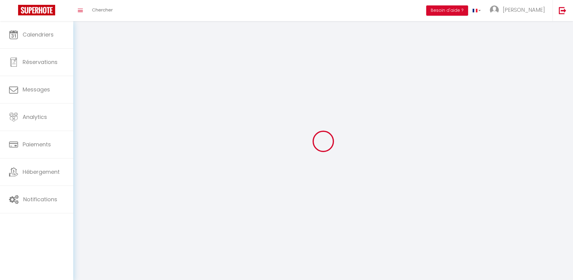
type input "[PERSON_NAME]"
type input "0623530094"
type input "[STREET_ADDRESS][DATE][PERSON_NAME]"
type input "83500"
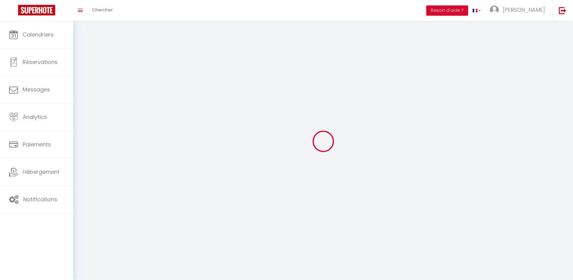
type input "La Seyne sur Mer"
type input "1IYdG9GN4E9cr9p3deEaGBdo2"
type input "7WOUIbnEial94s4IMIpFdL9Ey"
type input "[URL][DOMAIN_NAME]"
type input "FO27250"
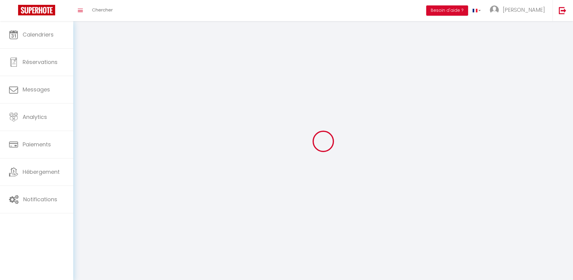
select select "28"
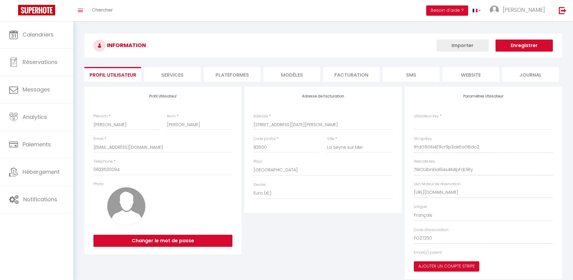
type input "1IYdG9GN4E9cr9p3deEaGBdo2"
type input "7WOUIbnEial94s4IMIpFdL9Ey"
type input "[URL][DOMAIN_NAME]"
select select "fr"
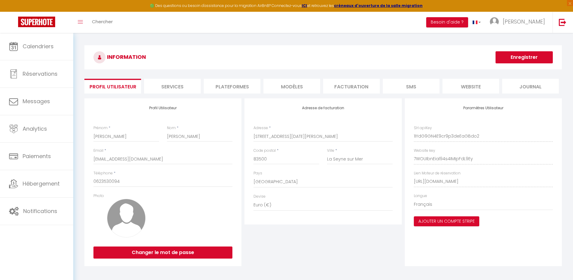
click at [238, 85] on li "Plateformes" at bounding box center [232, 86] width 57 height 15
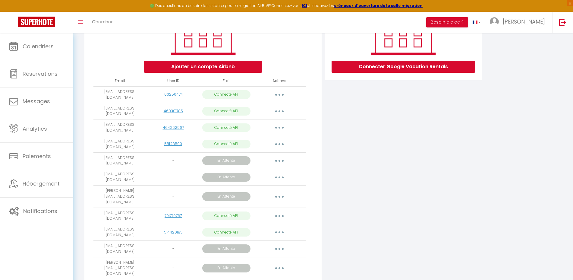
scroll to position [107, 0]
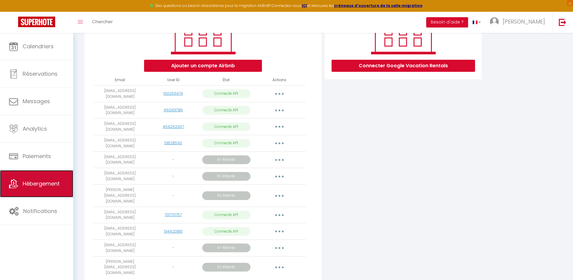
click at [22, 188] on link "Hébergement" at bounding box center [36, 183] width 73 height 27
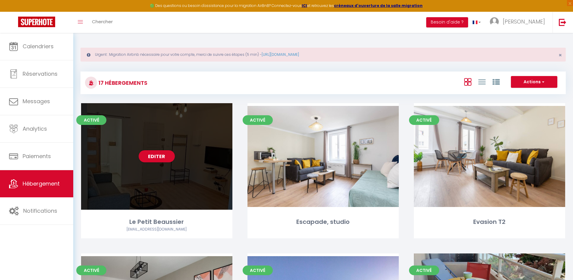
click at [172, 180] on div "Editer" at bounding box center [156, 156] width 151 height 106
select select "3"
select select "2"
select select "1"
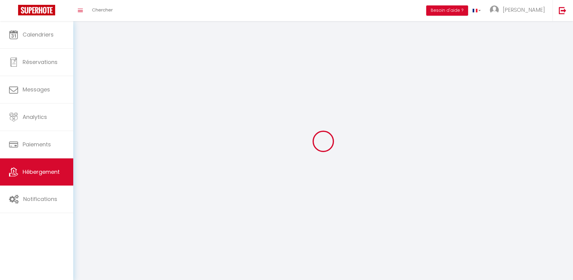
select select
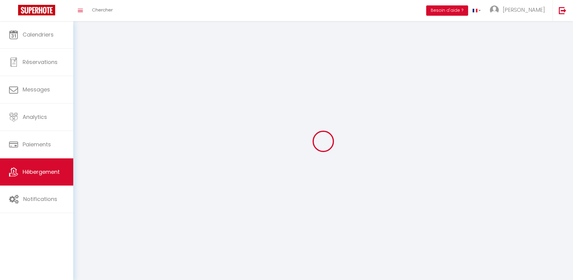
select select
checkbox input "false"
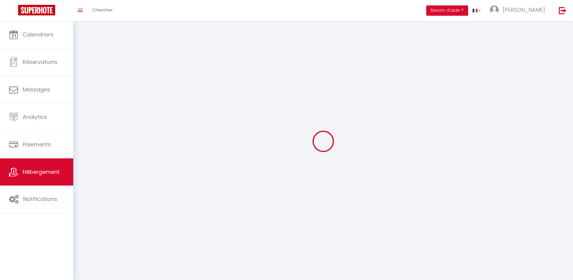
select select
select select "1"
select select "28"
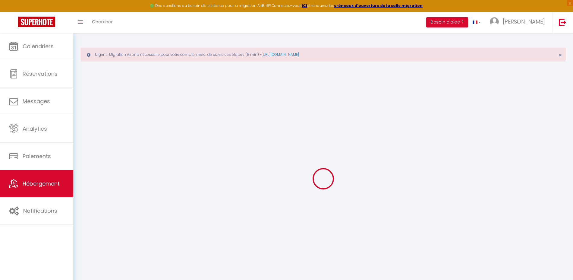
select select
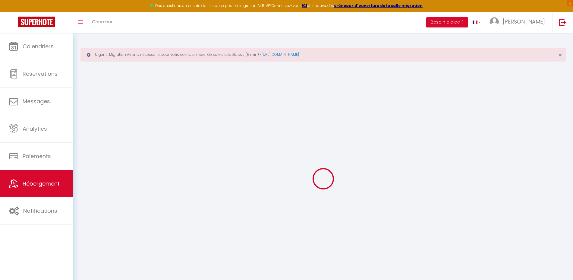
select select
checkbox input "false"
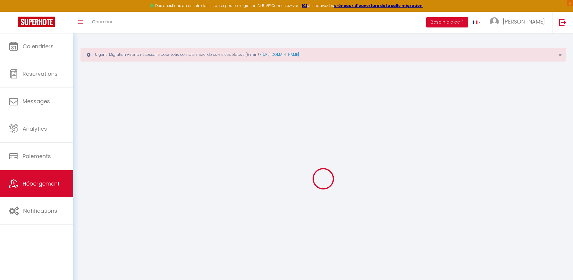
select select
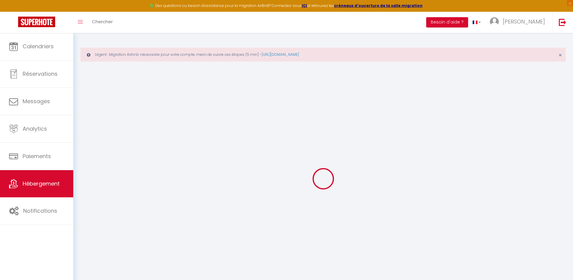
select select
checkbox input "false"
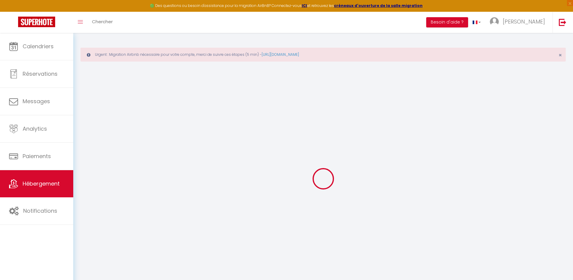
checkbox input "false"
select select
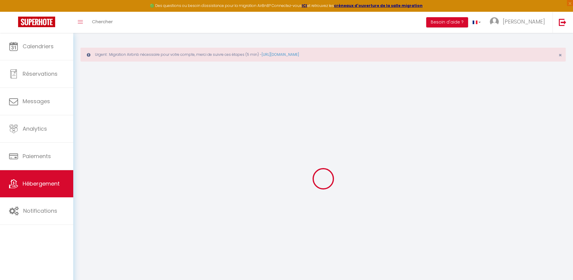
select select
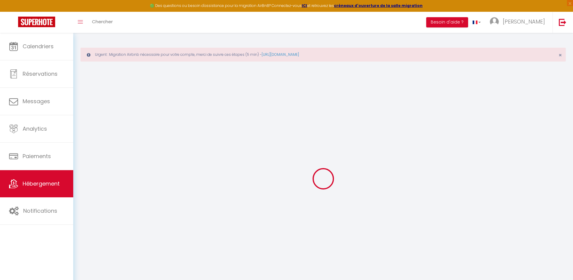
checkbox input "false"
select select
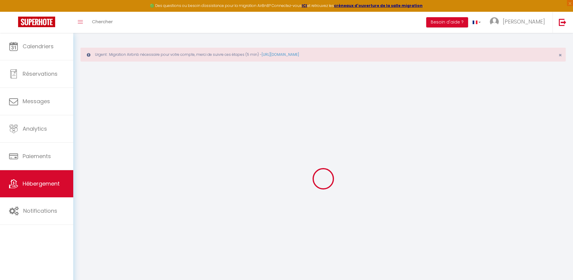
select select
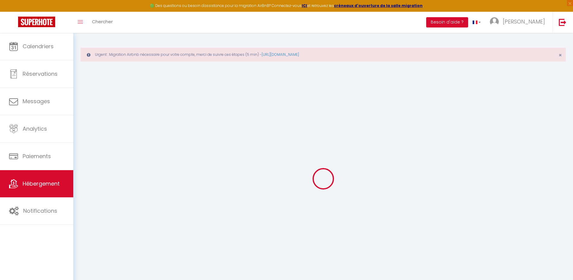
select select
checkbox input "false"
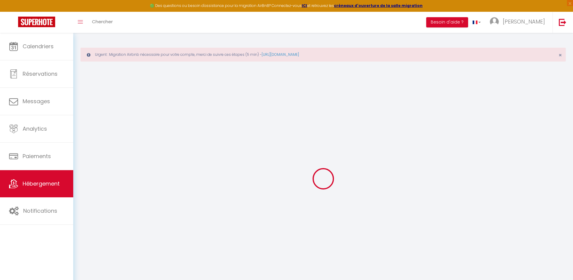
checkbox input "false"
select select
type input "Le Petit Beaussier"
type input "CUMIN / [PERSON_NAME]"
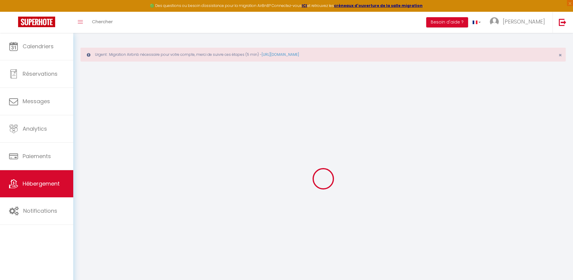
type input "[PERSON_NAME] / [PERSON_NAME]"
type input "1 ALLEE DES OLIVIERS RESIDENCE LE [GEOGRAPHIC_DATA] 'ILE"
type input "83430"
type input "SAINT MANDRIER"
select select "bnb"
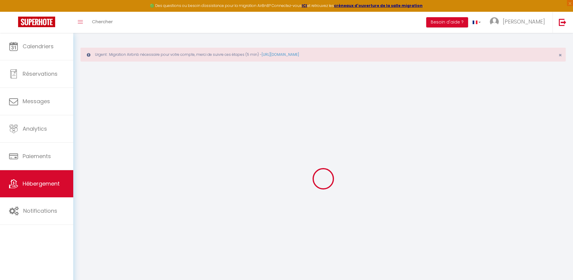
select select "2"
select select "0"
type input "60"
type input "20"
type input "5"
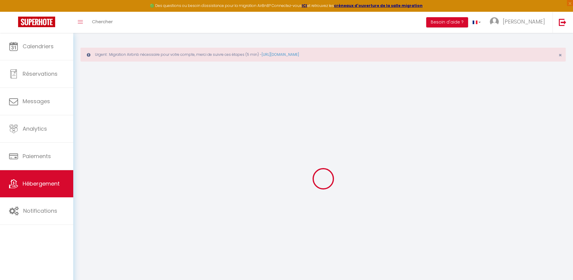
type input "03.09"
type input "250"
type input "20"
select select
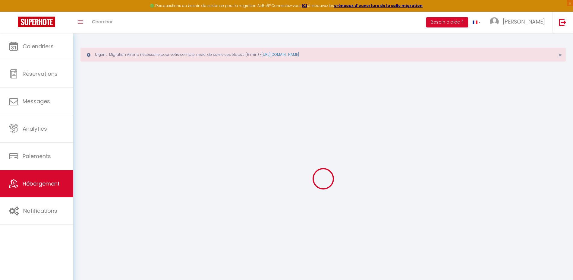
select select
type input "[STREET_ADDRESS]"
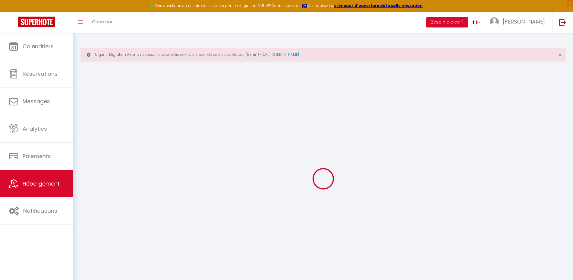
type input "83500"
type input "La Seyne-[GEOGRAPHIC_DATA]"
type input "[EMAIL_ADDRESS][DOMAIN_NAME]"
select select
checkbox input "false"
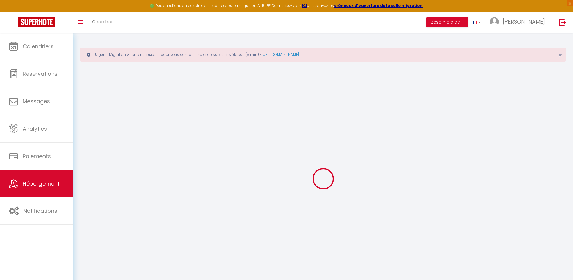
checkbox input "false"
radio input "true"
type input "14"
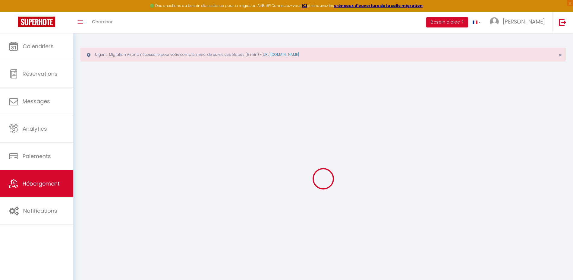
type input "20"
type input "0"
select select
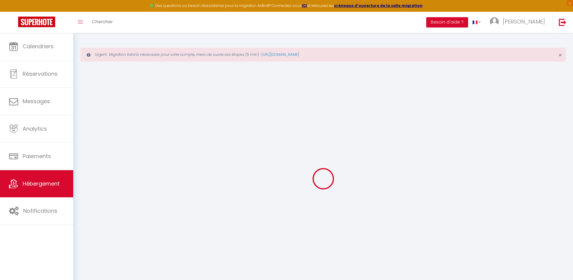
select select
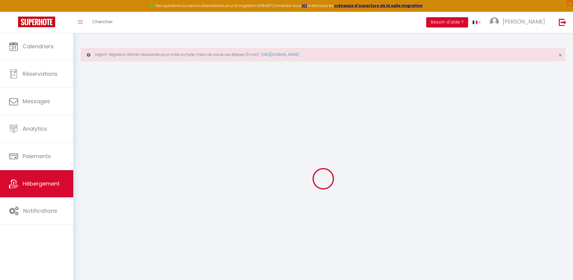
select select
checkbox input "false"
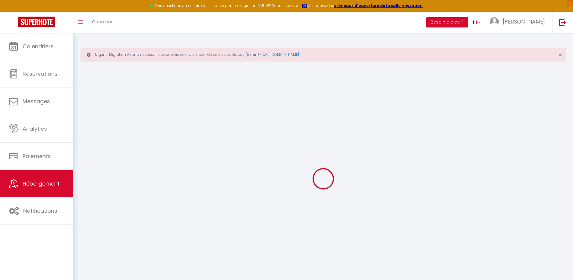
select select "+ 2 %"
select select "+ 5 %"
select select
checkbox input "false"
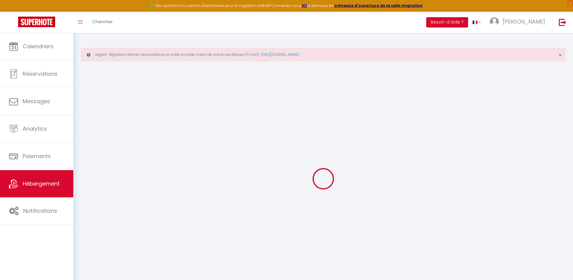
checkbox input "false"
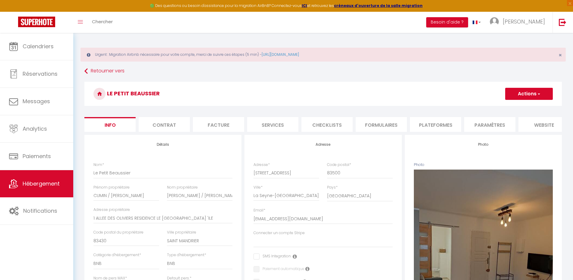
click at [424, 122] on li "Plateformes" at bounding box center [435, 124] width 51 height 15
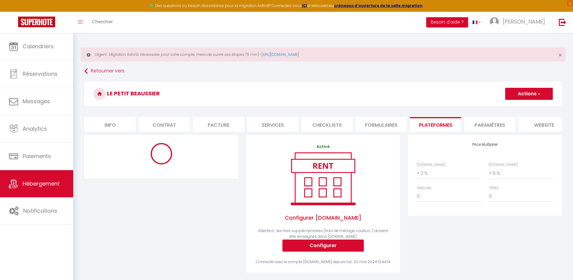
select select "365"
select select "EUR"
select select
select select "1243-1160705177654208467"
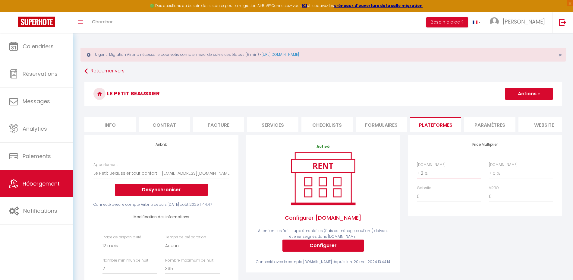
click at [440, 176] on select "0 + 1 % + 2 % + 3 % + 4 % + 5 % + 6 % + 7 % + 8 % + 9 %" at bounding box center [449, 172] width 64 height 11
select select "+ 10 %"
click at [417, 173] on select "0 + 1 % + 2 % + 3 % + 4 % + 5 % + 6 % + 7 % + 8 % + 9 %" at bounding box center [449, 172] width 64 height 11
select select
click at [434, 179] on select "0 + 1 % + 2 % + 3 % + 4 % + 5 % + 6 % + 7 % + 8 % + 9 %" at bounding box center [449, 172] width 64 height 11
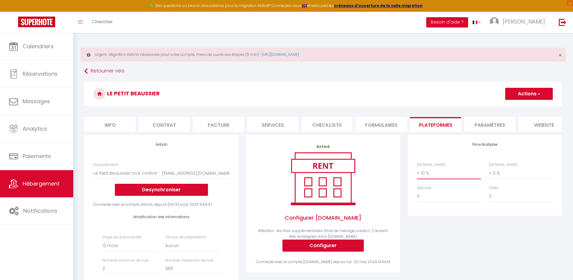
select select "+ 12 %"
click at [417, 173] on select "0 + 1 % + 2 % + 3 % + 4 % + 5 % + 6 % + 7 % + 8 % + 9 %" at bounding box center [449, 172] width 64 height 11
select select
click at [521, 93] on button "Actions" at bounding box center [529, 94] width 48 height 12
click at [522, 108] on link "Enregistrer" at bounding box center [529, 107] width 48 height 8
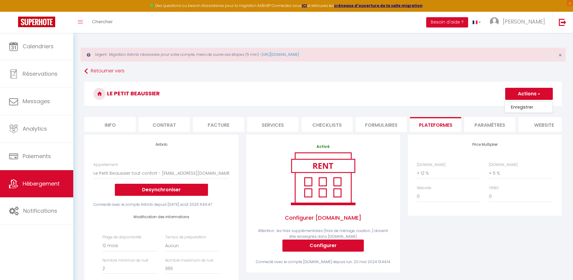
select select "365"
select select "EUR"
select select
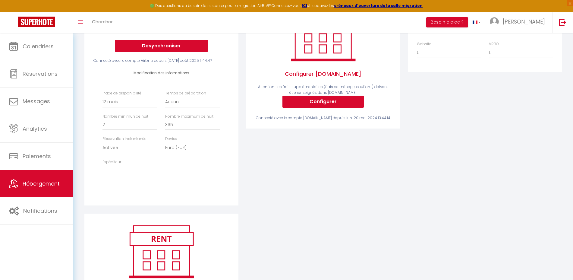
scroll to position [149, 0]
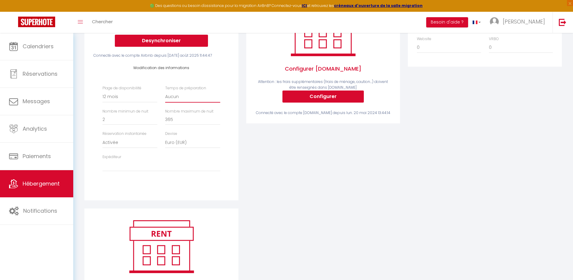
click at [182, 102] on select "Aucun 1 nuit avant et après chaque réservation 2 nuits avant et après chaque ré…" at bounding box center [192, 96] width 55 height 11
click at [286, 221] on div "Airbnb Appartement Le Petit Beaussier tout confort - [EMAIL_ADDRESS][DOMAIN_NAM…" at bounding box center [322, 154] width 485 height 337
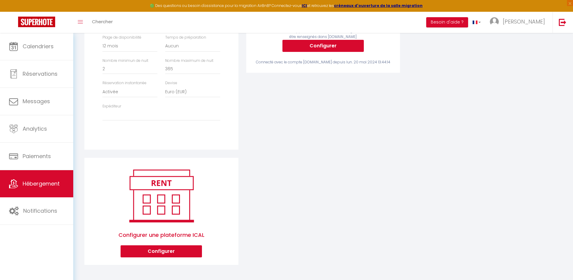
scroll to position [84, 0]
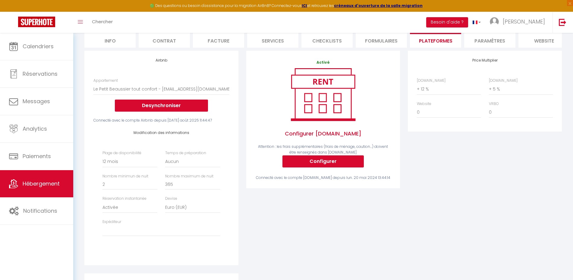
click at [439, 218] on div "Price Multiplier [DOMAIN_NAME] 0 + 1 % + 2 % + 3 % + 4 % + 5 % + 6 % + 7 %" at bounding box center [485, 162] width 162 height 222
click at [52, 182] on span "Hébergement" at bounding box center [41, 184] width 37 height 8
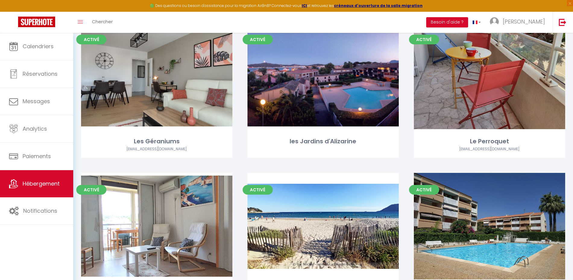
scroll to position [231, 0]
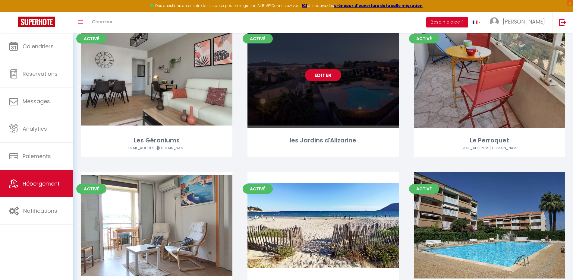
click at [307, 112] on div "Editer" at bounding box center [322, 75] width 151 height 106
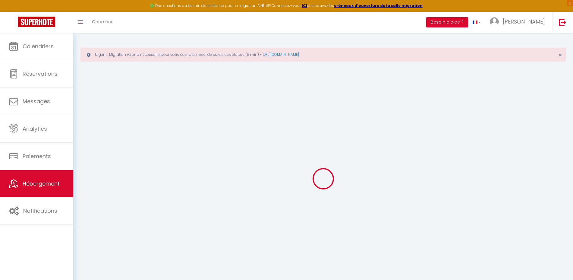
select select "+ 20 %"
select select
checkbox input "false"
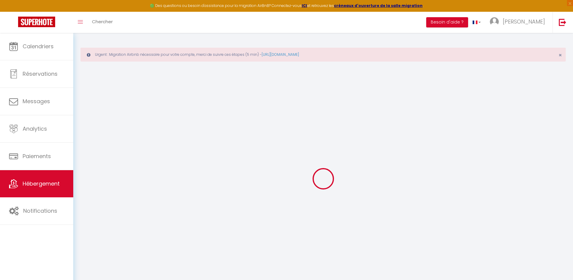
checkbox input "false"
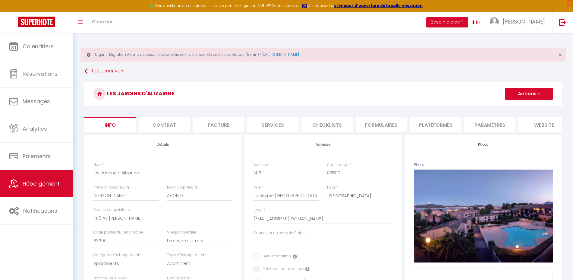
click at [430, 130] on li "Plateformes" at bounding box center [435, 124] width 51 height 15
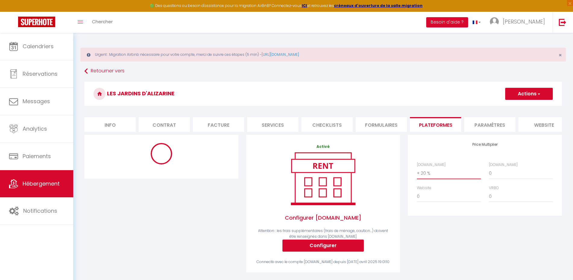
click at [420, 178] on select "0 + 1 % + 2 % + 3 % + 4 % + 5 % + 6 % + 7 % + 8 % + 9 %" at bounding box center [449, 172] width 64 height 11
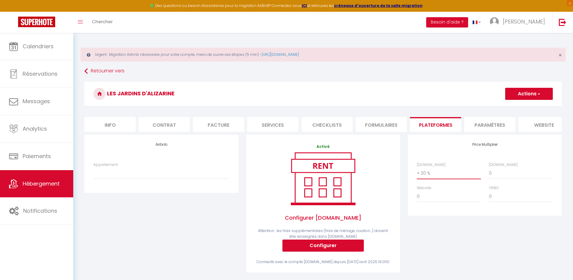
select select "+ 10 %"
click at [417, 173] on select "0 + 1 % + 2 % + 3 % + 4 % + 5 % + 6 % + 7 % + 8 % + 9 %" at bounding box center [449, 172] width 64 height 11
click at [513, 94] on button "Actions" at bounding box center [529, 94] width 48 height 12
click at [517, 108] on link "Enregistrer" at bounding box center [529, 107] width 48 height 8
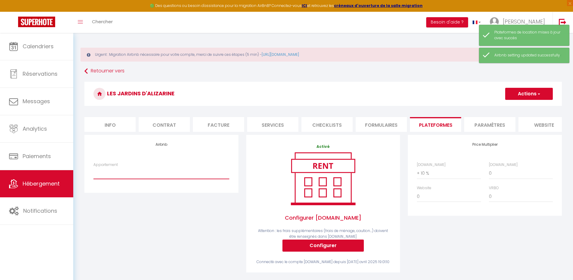
click at [179, 178] on select "Le Petit Beaussier tout confort - [EMAIL_ADDRESS][DOMAIN_NAME] Le Gabian Magnif…" at bounding box center [161, 172] width 136 height 11
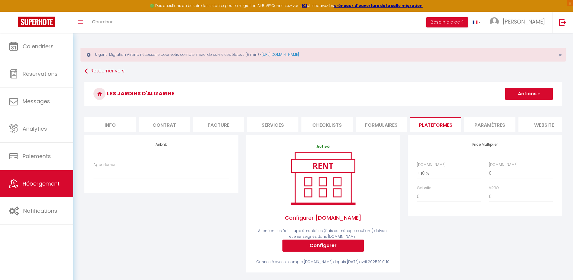
click at [243, 146] on div "Activé Configurer Booking.com Attention : les frais supplémentaires (frais de m…" at bounding box center [323, 207] width 162 height 145
click at [34, 183] on span "Hébergement" at bounding box center [41, 184] width 37 height 8
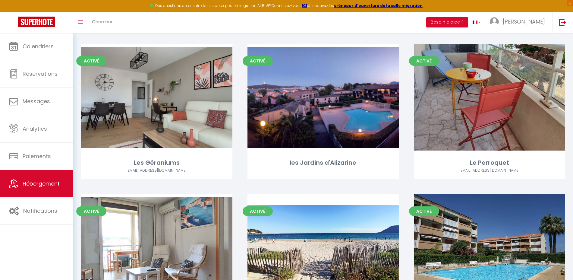
scroll to position [196, 0]
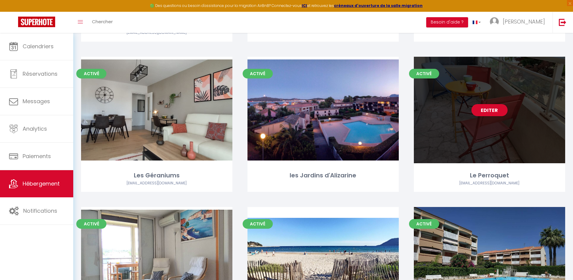
click at [495, 95] on div "Editer" at bounding box center [489, 110] width 151 height 106
select select "3"
select select "2"
select select "1"
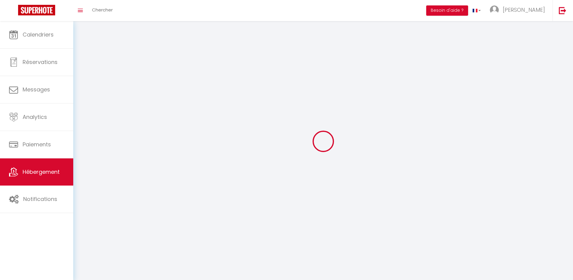
select select
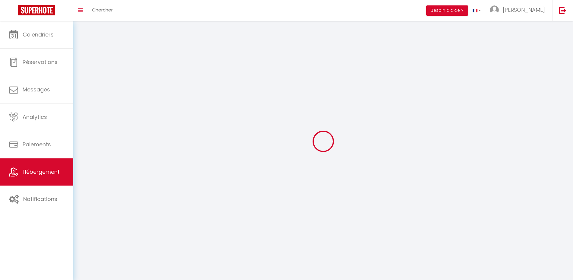
select select
checkbox input "false"
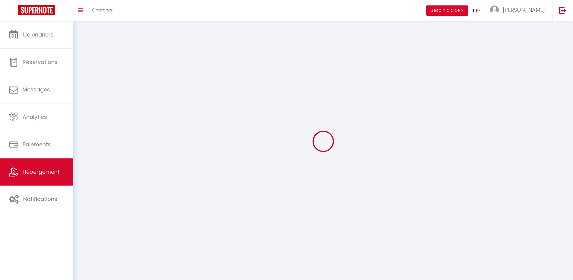
select select
select select "28"
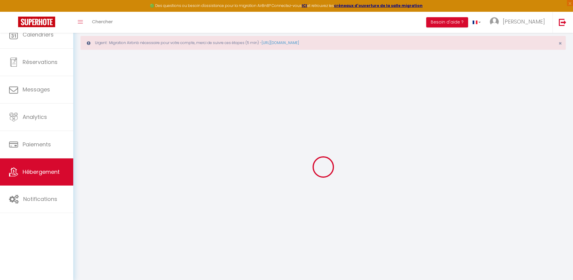
select select
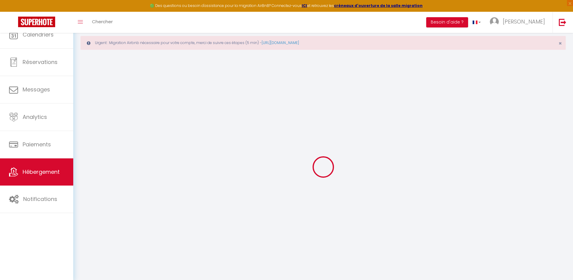
select select
checkbox input "false"
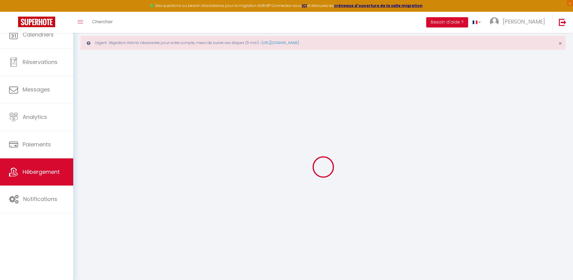
select select
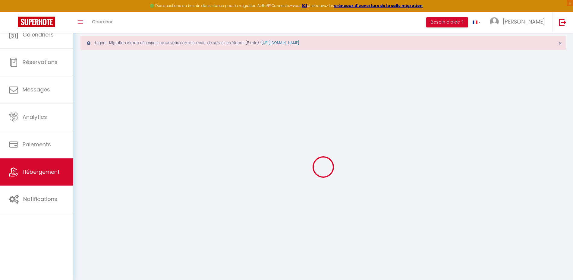
select select
checkbox input "false"
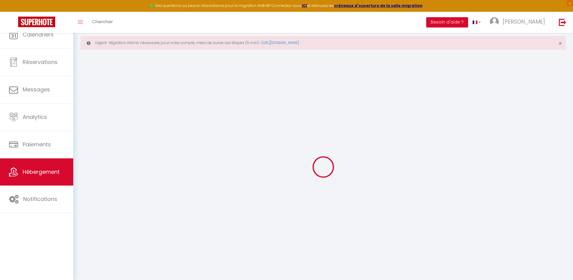
checkbox input "false"
select select
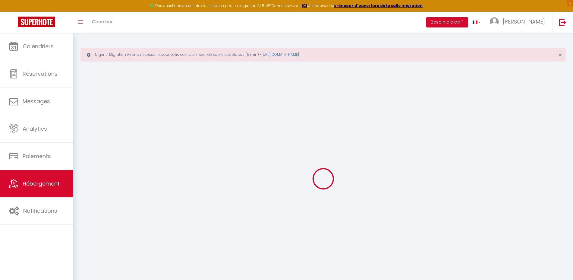
select select
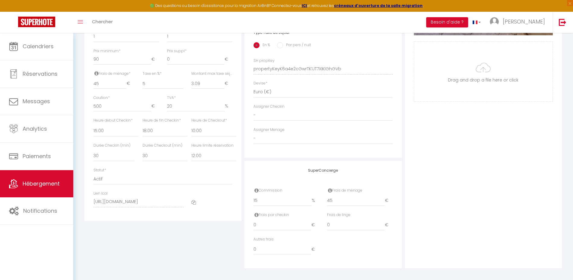
scroll to position [276, 0]
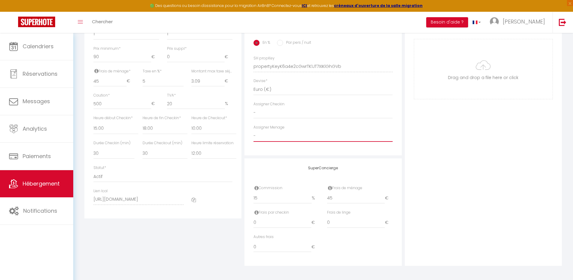
click at [256, 142] on select "- STEPHANIE QUAIREL Jean Michel MEUNIER PASCAL BRICHON Gérard Logez S & B DE SA…" at bounding box center [322, 135] width 139 height 11
click at [273, 149] on div "Adresse Adresse * 2059 Corniche Georges Pompidou Code postal * 83500 Ville * La…" at bounding box center [322, 7] width 157 height 296
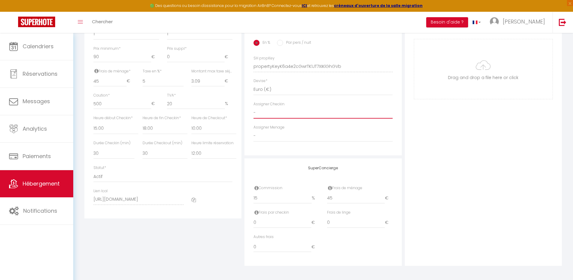
click at [276, 118] on select "- STEPHANIE QUAIREL Jean Michel MEUNIER PASCAL BRICHON Gérard Logez S & B DE SA…" at bounding box center [322, 112] width 139 height 11
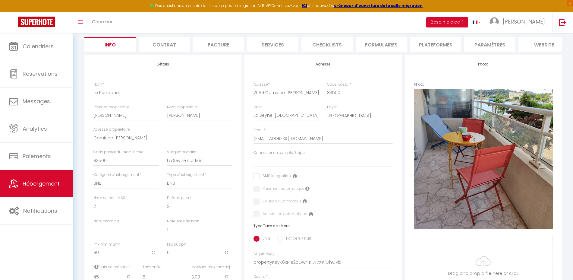
scroll to position [63, 0]
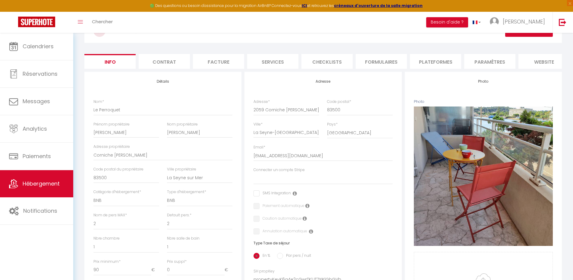
click at [432, 61] on li "Plateformes" at bounding box center [435, 61] width 51 height 15
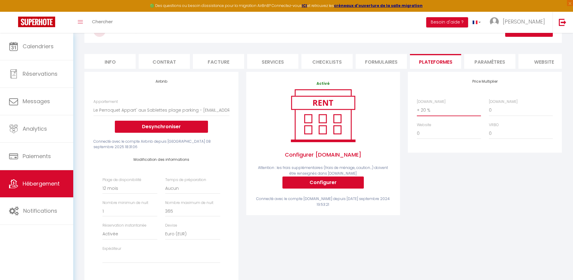
click at [424, 116] on select "0 + 1 % + 2 % + 3 % + 4 % + 5 % + 6 % + 7 % + 8 % + 9 %" at bounding box center [449, 109] width 64 height 11
click at [417, 110] on select "0 + 1 % + 2 % + 3 % + 4 % + 5 % + 6 % + 7 % + 8 % + 9 %" at bounding box center [449, 109] width 64 height 11
click at [424, 230] on div "Price Multiplier [DOMAIN_NAME] 0 + 1 % + 2 % + 3 % + 4 % + 5 % + 6 % + 7 %" at bounding box center [485, 186] width 162 height 228
click at [156, 209] on input "2" at bounding box center [129, 210] width 55 height 11
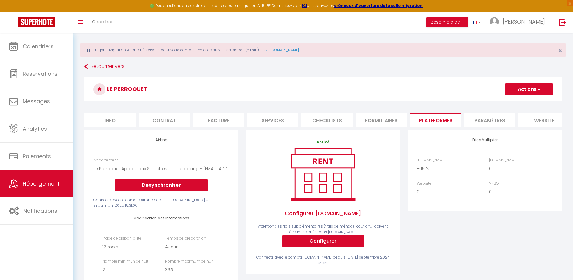
scroll to position [2, 0]
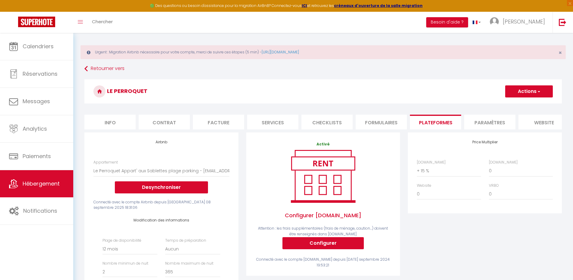
click at [520, 87] on button "Actions" at bounding box center [529, 91] width 48 height 12
click at [518, 107] on link "Enregistrer" at bounding box center [529, 105] width 48 height 8
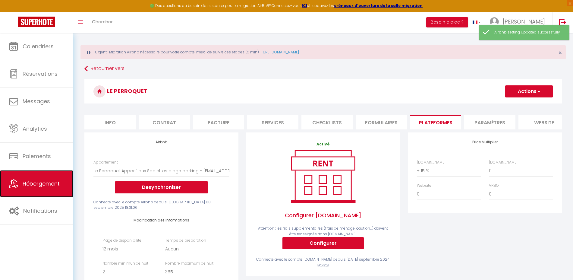
click at [46, 185] on span "Hébergement" at bounding box center [41, 184] width 37 height 8
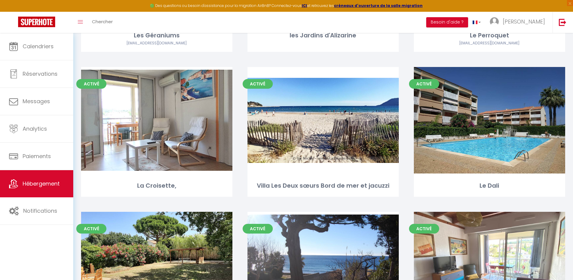
scroll to position [343, 0]
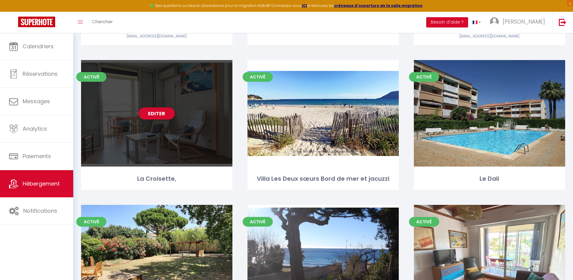
click at [171, 157] on div "Editer" at bounding box center [156, 113] width 151 height 106
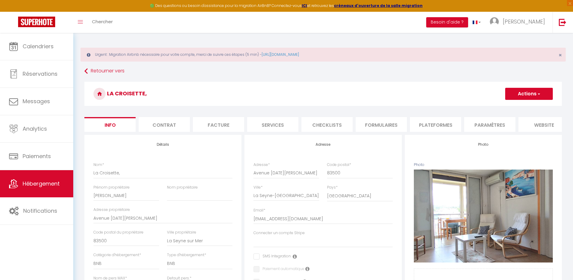
click at [436, 124] on li "Plateformes" at bounding box center [435, 124] width 51 height 15
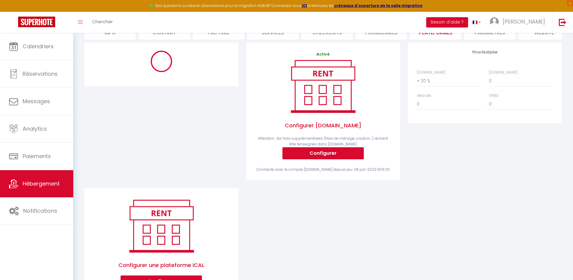
scroll to position [98, 0]
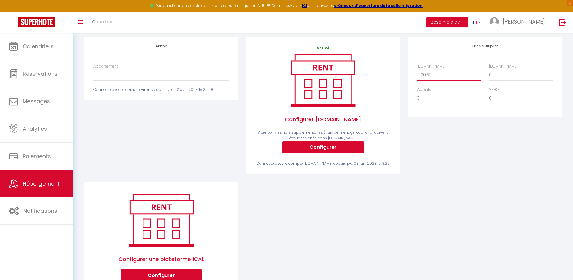
click at [424, 80] on select "0 + 1 % + 2 % + 3 % + 4 % + 5 % + 6 % + 7 % + 8 % + 9 %" at bounding box center [449, 74] width 64 height 11
click at [417, 75] on select "0 + 1 % + 2 % + 3 % + 4 % + 5 % + 6 % + 7 % + 8 % + 9 %" at bounding box center [449, 74] width 64 height 11
click at [455, 161] on div "Price Multiplier [DOMAIN_NAME] 0 + 1 % + 2 % + 3 % + 4 % + 5 % + 6 % + 7 %" at bounding box center [485, 108] width 162 height 145
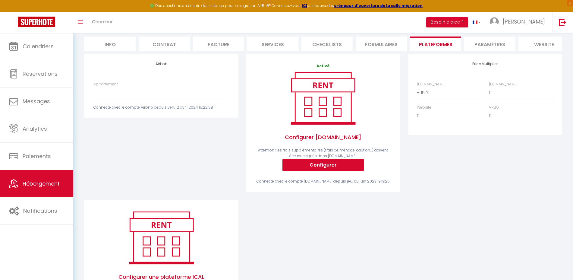
scroll to position [81, 0]
click at [154, 98] on select "Le Petit Beaussier tout confort - [EMAIL_ADDRESS][DOMAIN_NAME] Le Gabian Magnif…" at bounding box center [161, 91] width 136 height 11
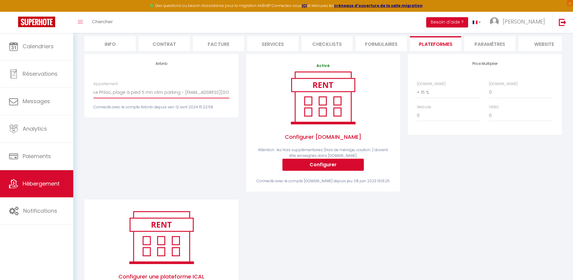
click at [93, 92] on select "Le Petit Beaussier tout confort - [EMAIL_ADDRESS][DOMAIN_NAME] Le Gabian Magnif…" at bounding box center [161, 91] width 136 height 11
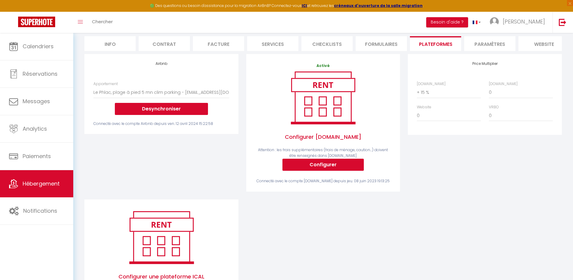
click at [150, 156] on div "Airbnb Appartement Le Petit Beaussier tout confort - [EMAIL_ADDRESS][DOMAIN_NAM…" at bounding box center [161, 126] width 162 height 145
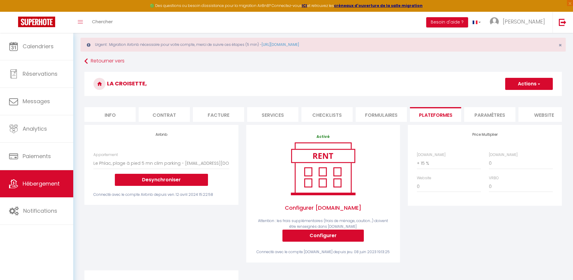
scroll to position [5, 0]
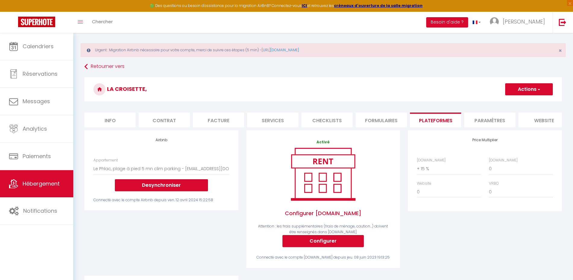
click at [536, 88] on span "button" at bounding box center [538, 89] width 4 height 6
click at [527, 104] on link "Enregistrer" at bounding box center [529, 103] width 48 height 8
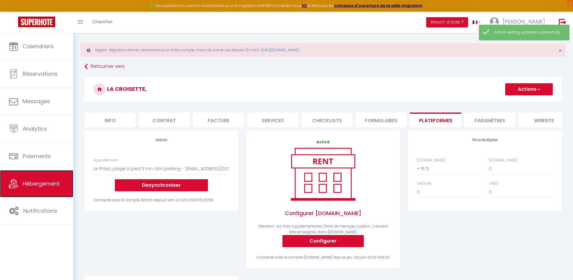
click at [52, 186] on span "Hébergement" at bounding box center [41, 184] width 37 height 8
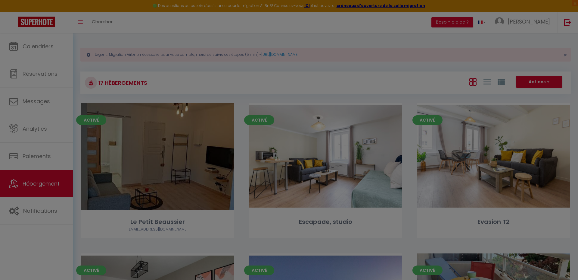
click at [572, 92] on div at bounding box center [289, 140] width 578 height 280
click at [314, 182] on div at bounding box center [289, 140] width 578 height 280
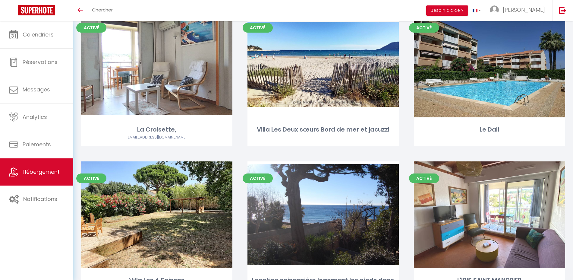
scroll to position [361, 0]
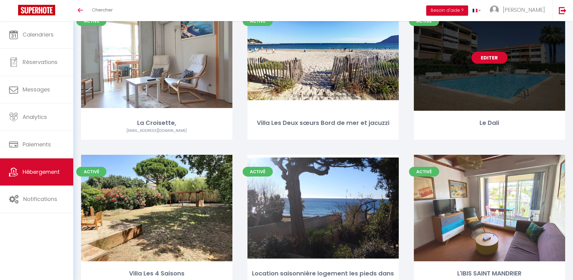
click at [500, 58] on link "Editer" at bounding box center [489, 58] width 36 height 12
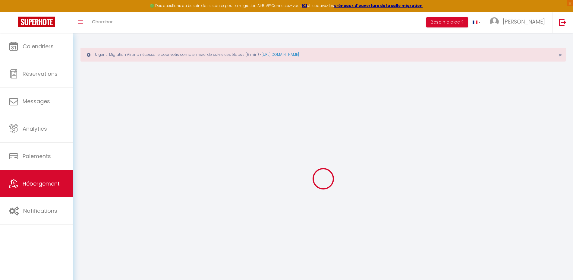
select select "+ 20 %"
select select
checkbox input "false"
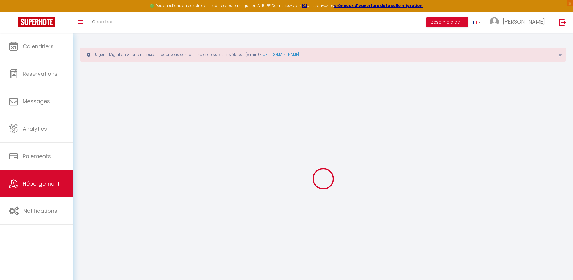
checkbox input "false"
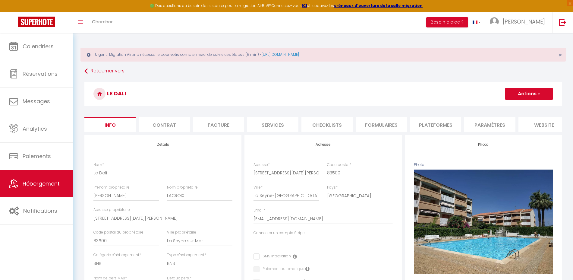
click at [434, 126] on li "Plateformes" at bounding box center [435, 124] width 51 height 15
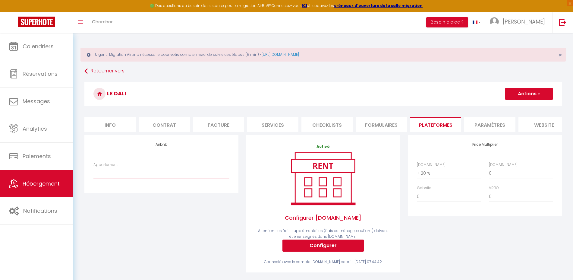
click at [177, 179] on select "Le Petit Beaussier tout confort - [EMAIL_ADDRESS][DOMAIN_NAME] Le Gabian Magnif…" at bounding box center [161, 172] width 136 height 11
select select "18755-929004903319054671"
click at [93, 173] on select "Le Petit Beaussier tout confort - [EMAIL_ADDRESS][DOMAIN_NAME] Le Gabian Magnif…" at bounding box center [161, 172] width 136 height 11
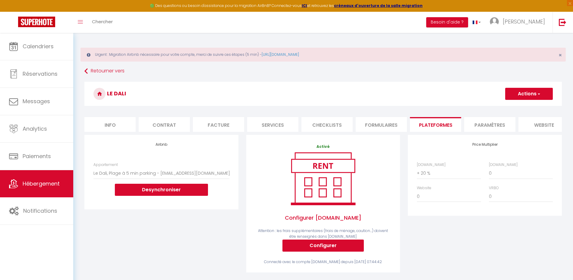
click at [519, 96] on button "Actions" at bounding box center [529, 94] width 48 height 12
click at [519, 106] on link "Enregistrer" at bounding box center [529, 107] width 48 height 8
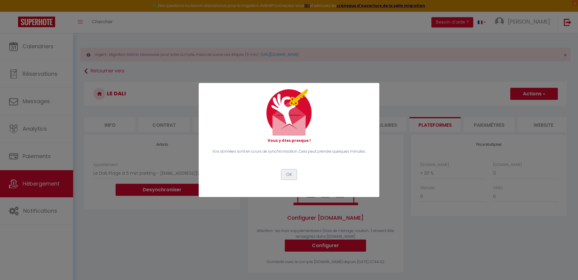
click at [288, 178] on button "OK" at bounding box center [289, 174] width 15 height 10
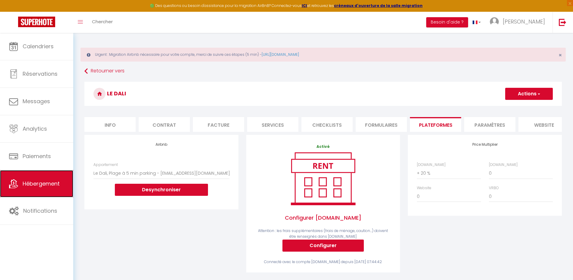
click at [51, 183] on span "Hébergement" at bounding box center [41, 184] width 37 height 8
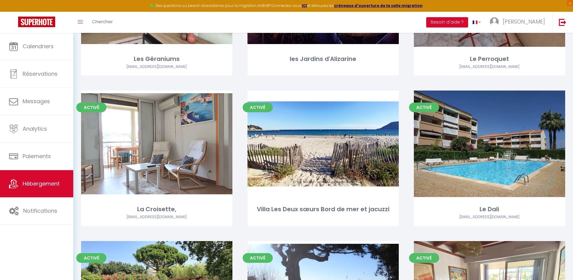
scroll to position [364, 0]
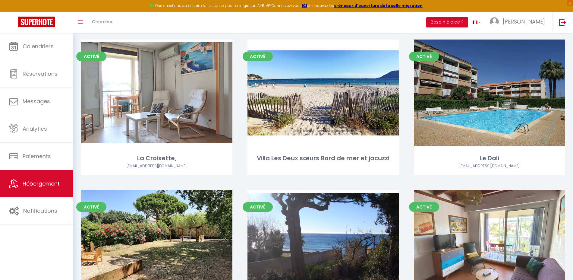
click at [402, 112] on div "Activé Editer Villa Les Deux sœurs Bord de mer et jacuzzi" at bounding box center [323, 114] width 166 height 150
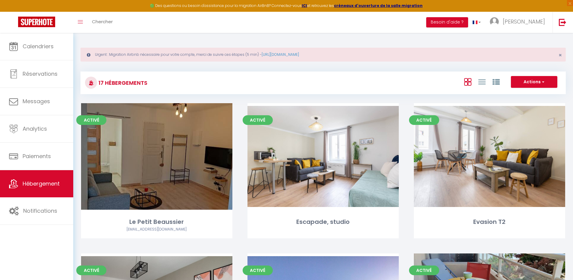
select select "3"
select select "2"
select select "1"
select select "28"
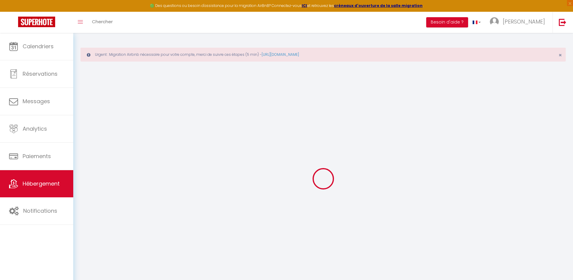
select select
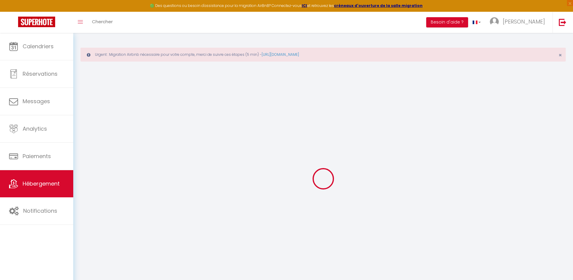
select select
checkbox input "false"
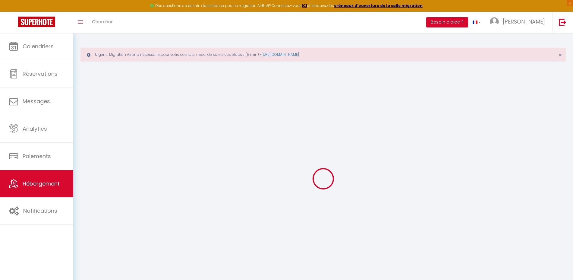
select select
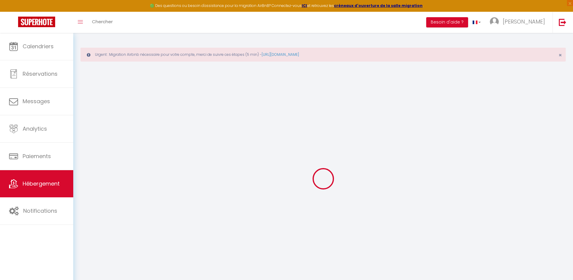
select select
checkbox input "false"
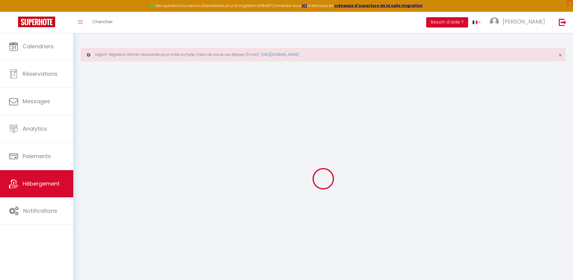
checkbox input "false"
select select
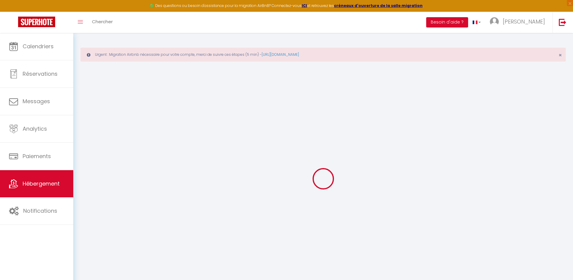
select select
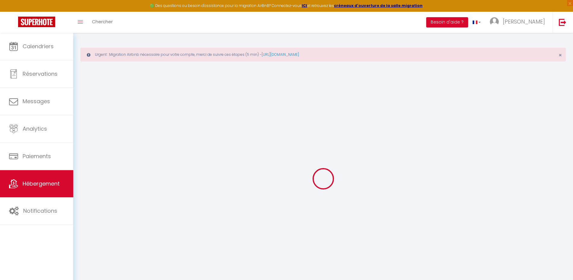
checkbox input "false"
select select
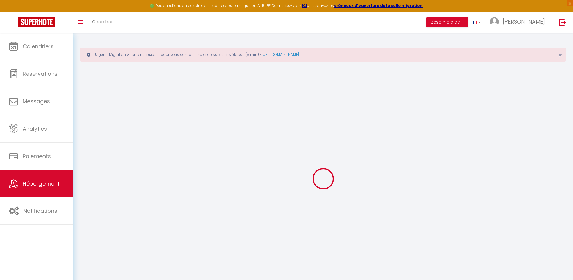
select select
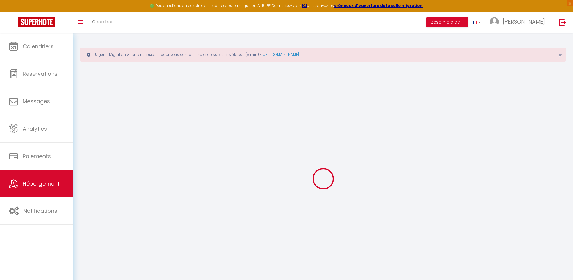
select select
checkbox input "false"
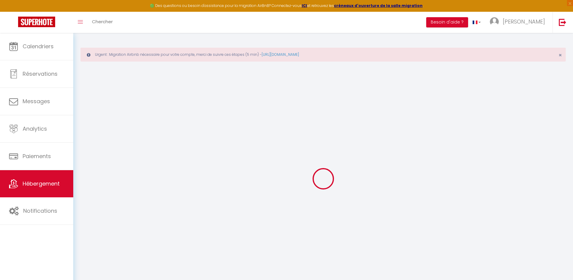
checkbox input "false"
select select
type input "Villa Les Deux sœurs Bord de mer et jacuzzi"
type input "Virginie"
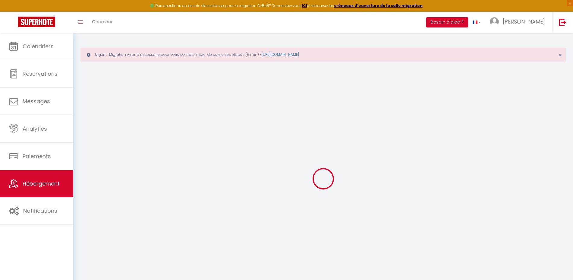
type input "Navetti"
type input "quai [PERSON_NAME]"
type input "83500"
type input "la seyne sur mer"
select select "houses"
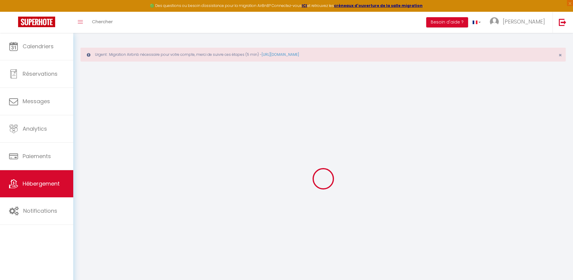
select select "6"
select select "3"
type input "450"
type input "150"
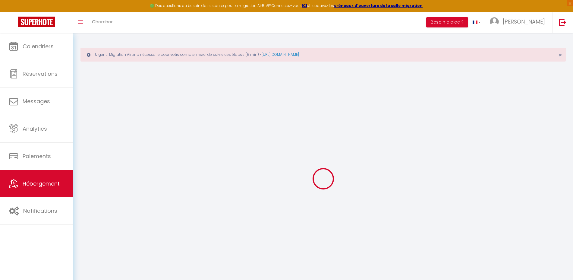
type input "1.36"
type input "500"
select select
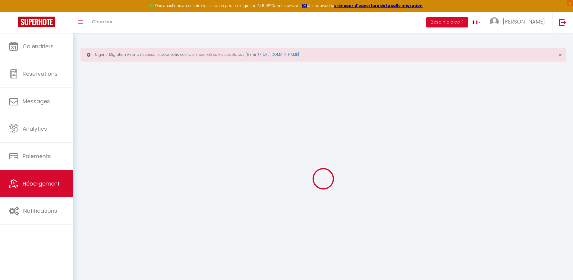
select select
type input "quai [PERSON_NAME]"
type input "83500"
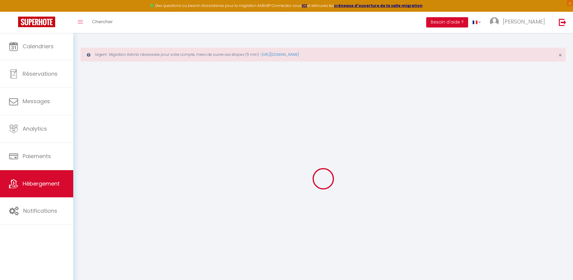
type input "la seyne sur mer"
type input "[EMAIL_ADDRESS][DOMAIN_NAME]"
select select
checkbox input "false"
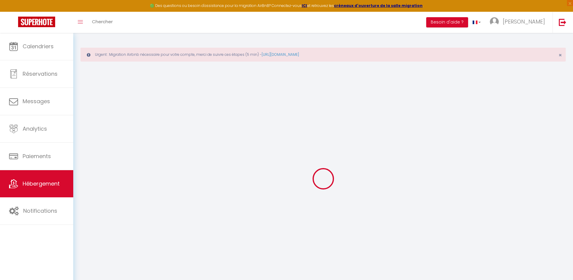
checkbox input "false"
type input "0"
select select
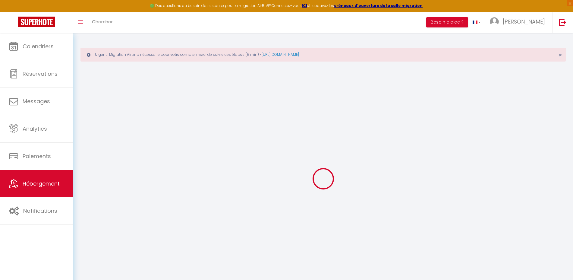
select select
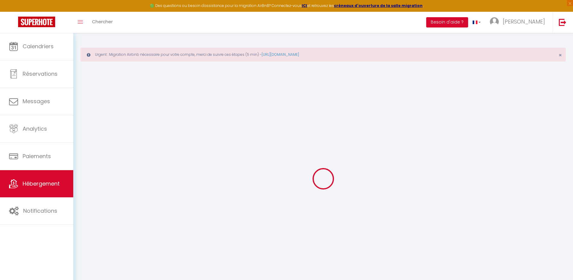
select select
checkbox input "false"
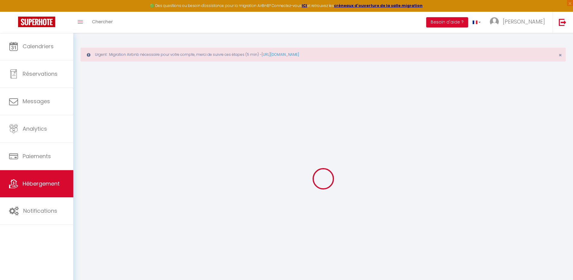
select select
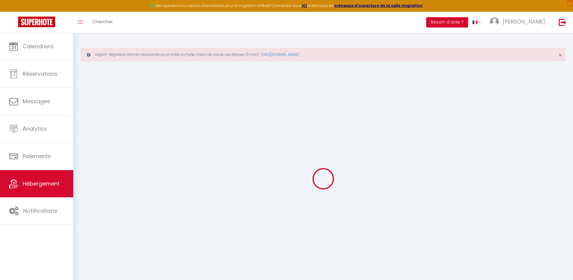
select select
checkbox input "false"
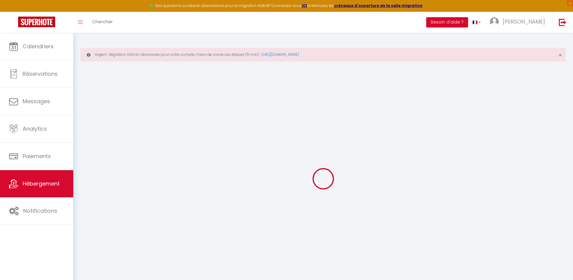
checkbox input "false"
select select "+ 10 %"
select select
checkbox input "false"
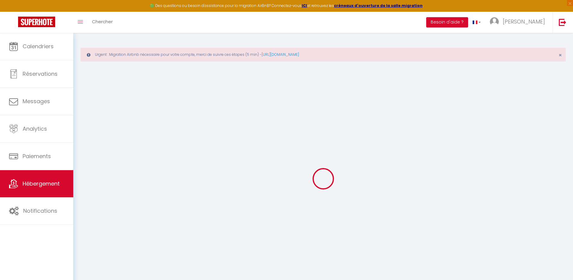
checkbox input "false"
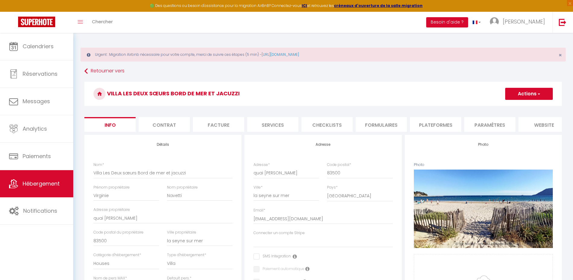
click at [422, 129] on li "Plateformes" at bounding box center [435, 124] width 51 height 15
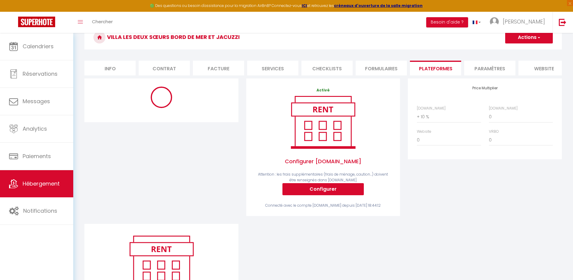
scroll to position [57, 0]
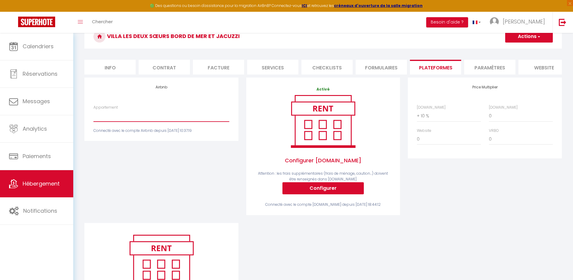
click at [152, 121] on select "Le Petit Beaussier tout confort - [EMAIL_ADDRESS][DOMAIN_NAME] Le Gabian Magnif…" at bounding box center [161, 115] width 136 height 11
select select "18754-1445400328710843510"
click at [93, 116] on select "Le Petit Beaussier tout confort - [EMAIL_ADDRESS][DOMAIN_NAME] Le Gabian Magnif…" at bounding box center [161, 115] width 136 height 11
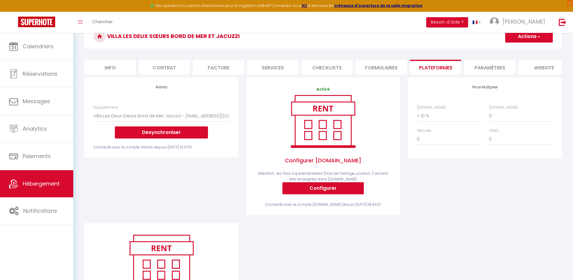
click at [157, 187] on div "Airbnb Appartement Le Petit Beaussier tout confort - [EMAIL_ADDRESS][DOMAIN_NAM…" at bounding box center [161, 149] width 162 height 145
click at [521, 38] on button "Actions" at bounding box center [529, 36] width 48 height 12
click at [519, 49] on link "Enregistrer" at bounding box center [529, 50] width 48 height 8
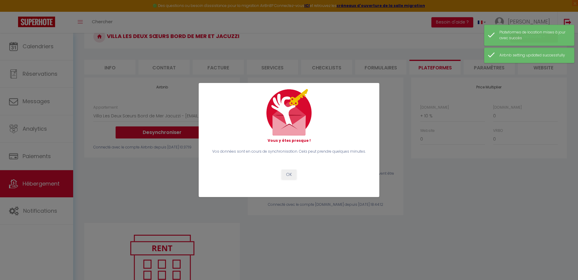
click at [514, 188] on div "Vous y êtes presque ! Vos données sont en cours de synchronisation. Cela peut p…" at bounding box center [289, 140] width 578 height 280
click at [287, 177] on button "OK" at bounding box center [289, 174] width 15 height 10
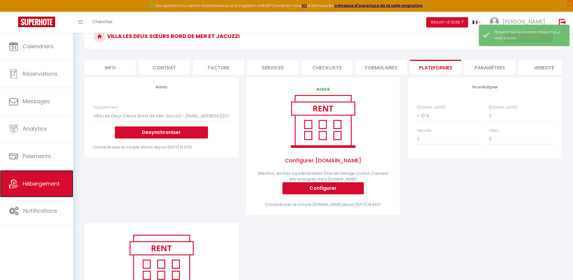
click at [40, 175] on link "Hébergement" at bounding box center [36, 183] width 73 height 27
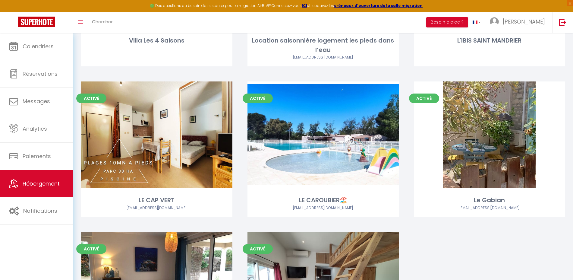
scroll to position [643, 0]
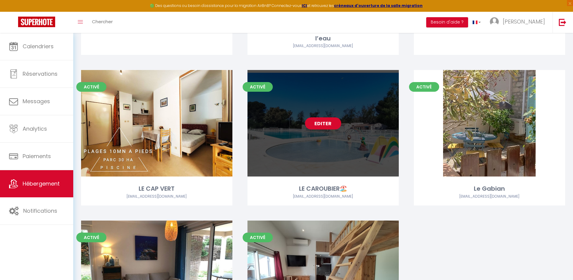
click at [315, 129] on link "Editer" at bounding box center [323, 123] width 36 height 12
click at [322, 136] on div "Editer" at bounding box center [322, 123] width 151 height 106
select select "3"
select select "2"
select select "1"
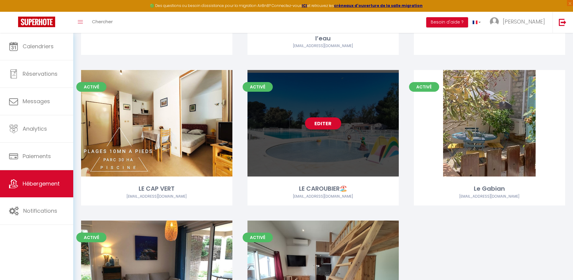
select select "1"
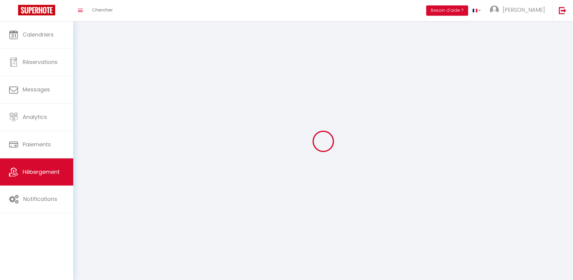
select select
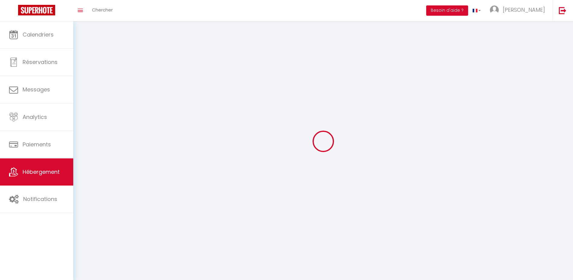
select select
checkbox input "false"
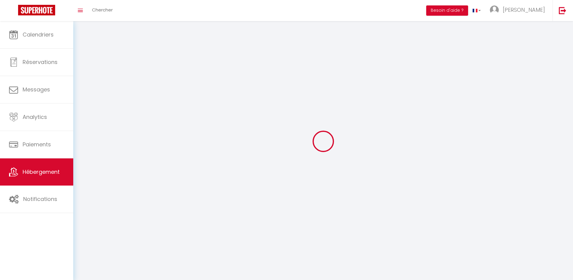
select select
select select "28"
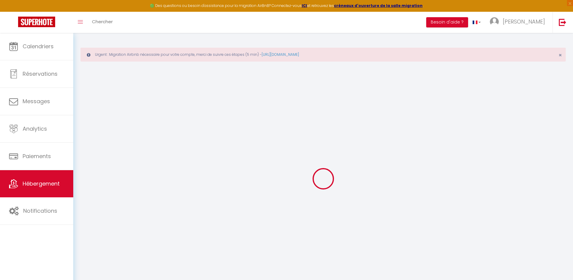
select select
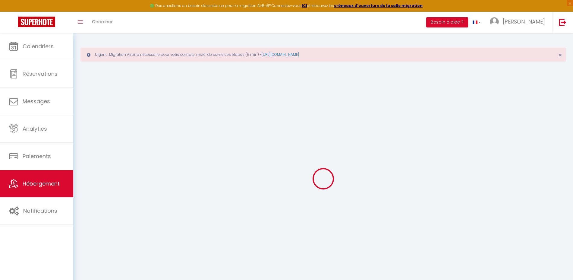
select select
checkbox input "false"
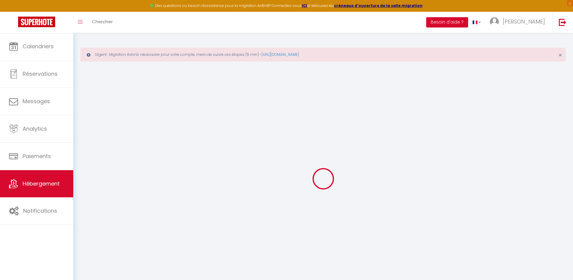
select select
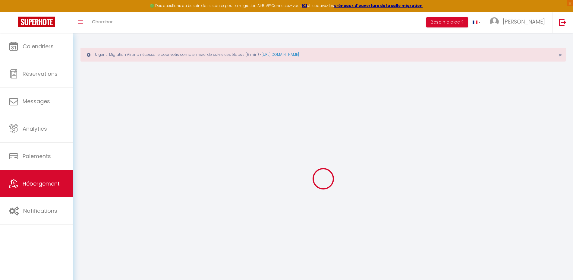
select select
checkbox input "false"
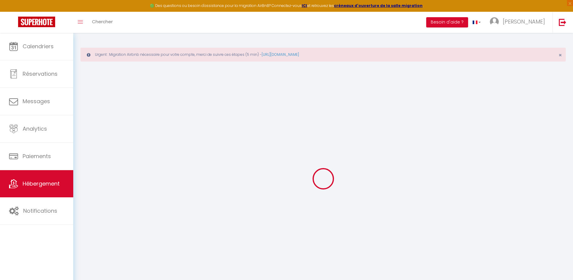
checkbox input "false"
select select
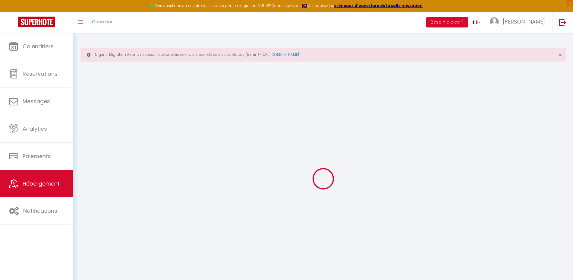
select select
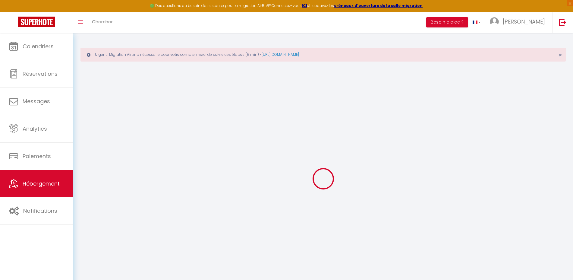
checkbox input "false"
select select
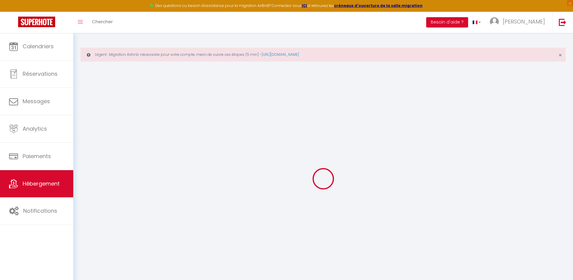
select select
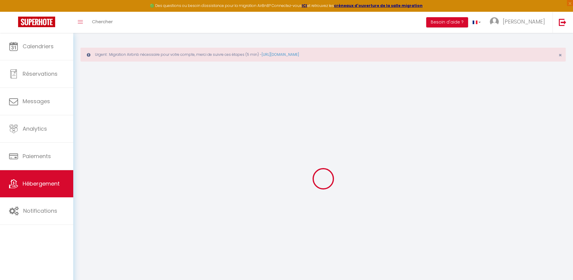
select select
checkbox input "false"
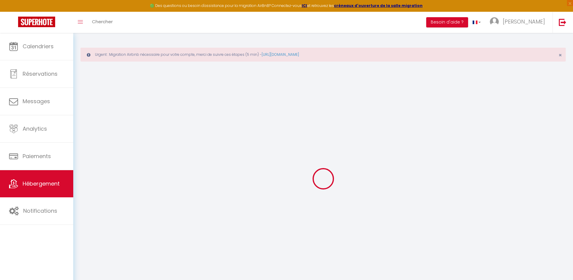
checkbox input "false"
select select
type input "LE CAROUBIER🏖️"
type input "[PERSON_NAME]"
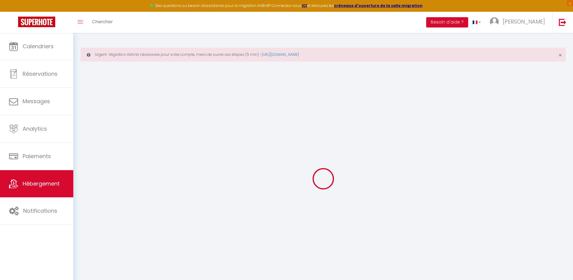
type input "Allée de la Pinède"
type input "83140"
type input "Six Fours"
type input "92"
type input "35"
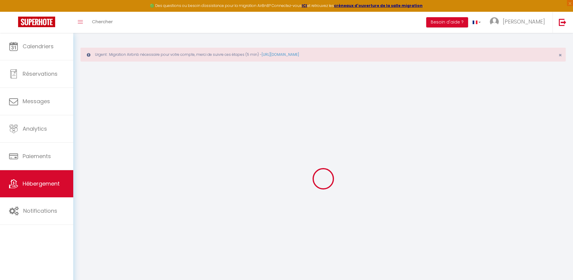
type input "5"
type input "3.09"
type input "500"
type input "20"
select select
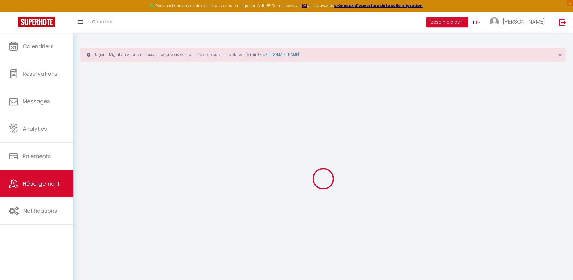
select select
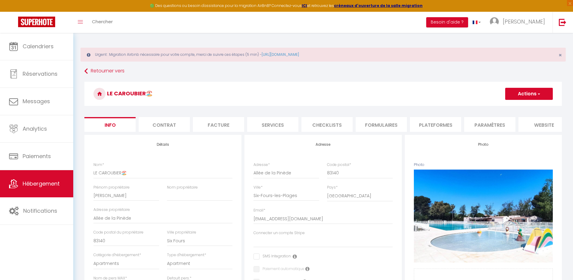
click at [428, 127] on li "Plateformes" at bounding box center [435, 124] width 51 height 15
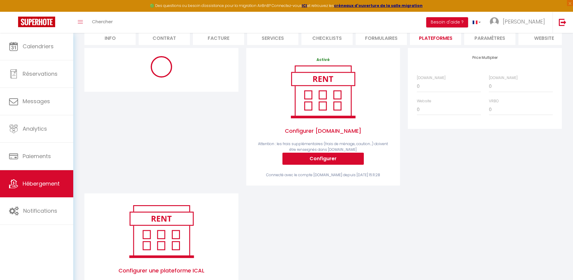
scroll to position [90, 0]
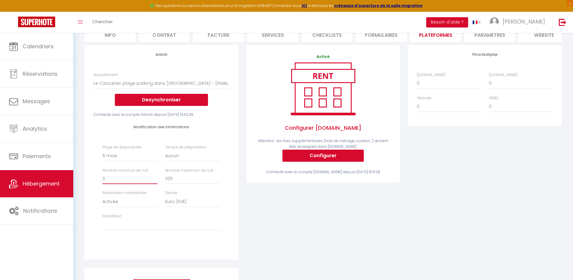
click at [110, 184] on input "3" at bounding box center [129, 178] width 55 height 11
click at [154, 184] on input "2" at bounding box center [129, 178] width 55 height 11
click at [121, 161] on select "Date indisponible par [PERSON_NAME] 1 mois 3 mois 6 mois 9 mois 12 mois 24 mois" at bounding box center [129, 155] width 55 height 11
click at [102, 155] on select "Date indisponible par [PERSON_NAME] 1 mois 3 mois 6 mois 9 mois 12 mois 24 mois" at bounding box center [129, 155] width 55 height 11
click at [426, 89] on select "0 + 1 % + 2 % + 3 % + 4 % + 5 % + 6 % + 7 % + 8 % + 9 %" at bounding box center [449, 82] width 64 height 11
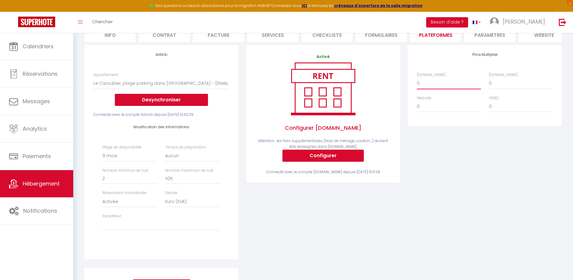
click at [426, 89] on select "0 + 1 % + 2 % + 3 % + 4 % + 5 % + 6 % + 7 % + 8 % + 9 %" at bounding box center [449, 82] width 64 height 11
click at [417, 83] on select "0 + 1 % + 2 % + 3 % + 4 % + 5 % + 6 % + 7 % + 8 % + 9 %" at bounding box center [449, 82] width 64 height 11
click at [423, 241] on div "Price Multiplier [DOMAIN_NAME] 0 + 1 % + 2 % + 3 % + 4 % + 5 % + 6 % + 7 %" at bounding box center [485, 156] width 162 height 222
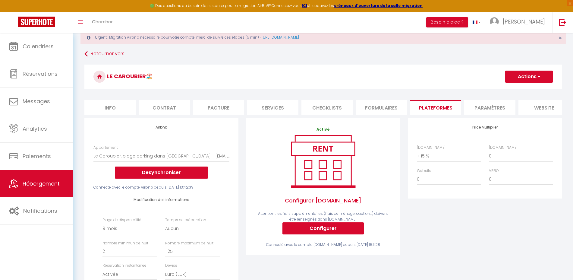
scroll to position [0, 0]
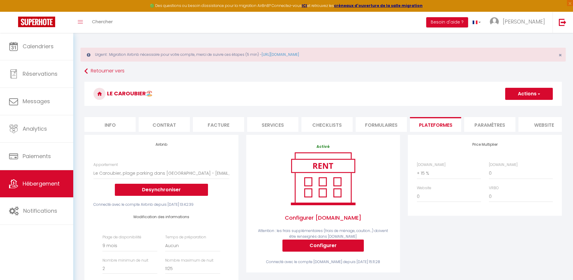
click at [532, 95] on button "Actions" at bounding box center [529, 94] width 48 height 12
click at [524, 110] on link "Enregistrer" at bounding box center [529, 107] width 48 height 8
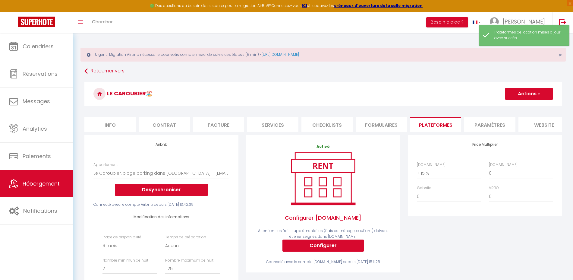
click at [446, 85] on h3 "LE CAROUBIER🏖️" at bounding box center [322, 94] width 477 height 24
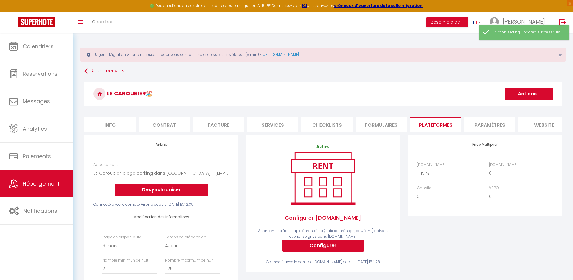
click at [127, 179] on select "Le Petit Beaussier tout confort - [EMAIL_ADDRESS][DOMAIN_NAME] Le Gabian Magnif…" at bounding box center [161, 172] width 136 height 11
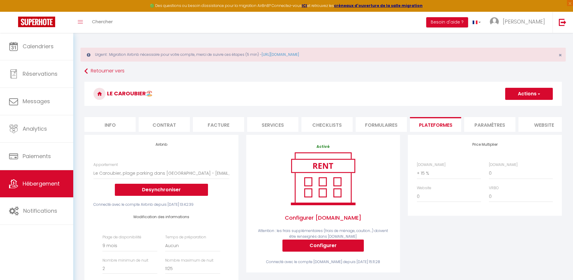
click at [126, 152] on div "Airbnb Appartement Le Petit Beaussier tout confort - [EMAIL_ADDRESS][DOMAIN_NAM…" at bounding box center [161, 242] width 154 height 214
click at [46, 190] on link "Hébergement" at bounding box center [36, 183] width 73 height 27
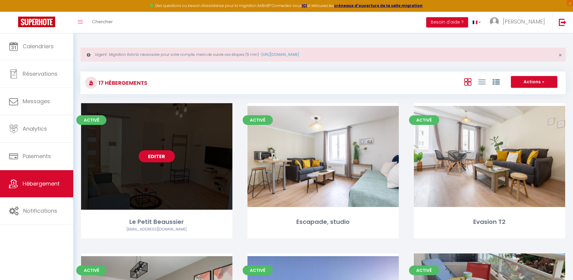
click at [199, 134] on div "Editer" at bounding box center [156, 156] width 151 height 106
click at [189, 158] on div "Editer" at bounding box center [156, 156] width 151 height 106
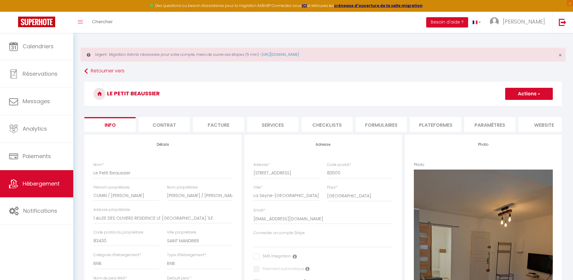
click at [432, 123] on li "Plateformes" at bounding box center [435, 124] width 51 height 15
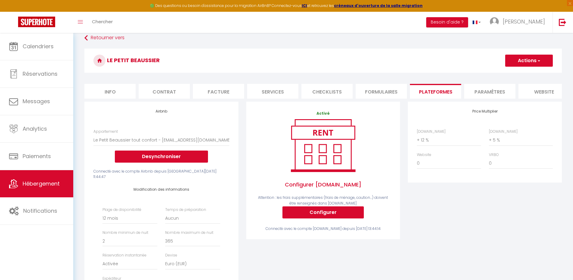
scroll to position [29, 0]
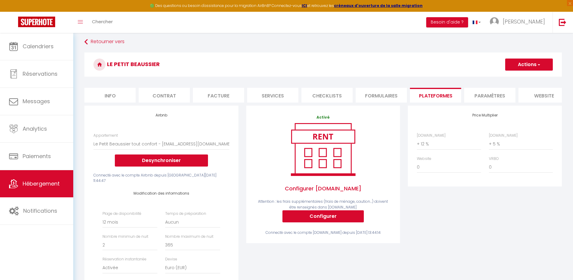
click at [527, 64] on button "Actions" at bounding box center [529, 64] width 48 height 12
click at [518, 77] on link "Enregistrer" at bounding box center [529, 78] width 48 height 8
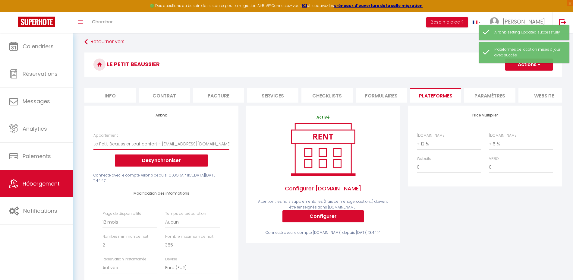
click at [222, 149] on select "Le Petit Beaussier tout confort - [EMAIL_ADDRESS][DOMAIN_NAME] Le Gabian Magnif…" at bounding box center [161, 143] width 136 height 11
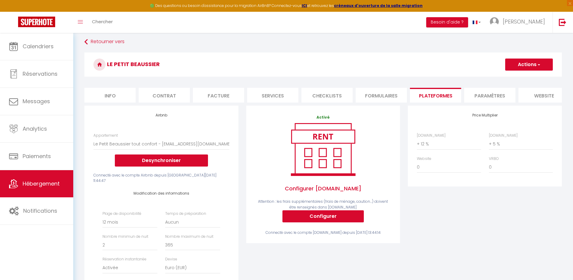
click at [277, 271] on div "Activé Configurer [DOMAIN_NAME] Attention : les frais supplémentaires (frais de…" at bounding box center [323, 219] width 162 height 228
click at [10, 183] on icon at bounding box center [13, 183] width 9 height 9
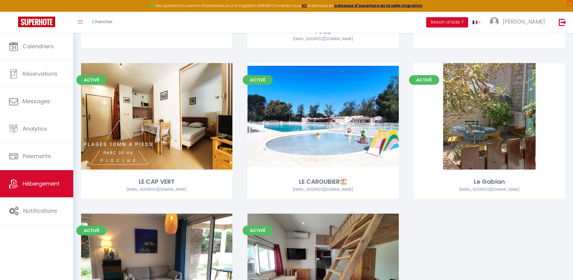
scroll to position [645, 0]
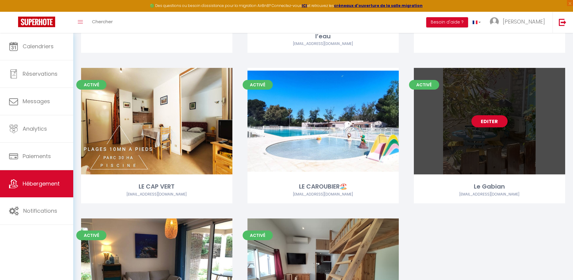
click at [508, 157] on div "Editer" at bounding box center [489, 121] width 151 height 106
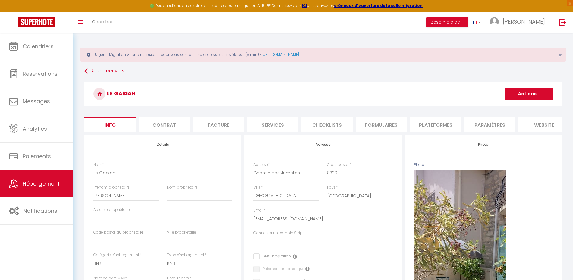
click at [445, 127] on li "Plateformes" at bounding box center [435, 124] width 51 height 15
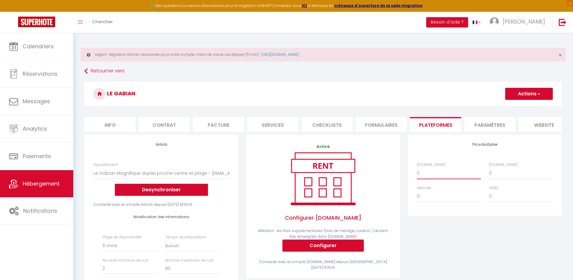
click at [428, 178] on select "0 + 1 % + 2 % + 3 % + 4 % + 5 % + 6 % + 7 % + 8 % + 9 %" at bounding box center [449, 172] width 64 height 11
click at [417, 173] on select "0 + 1 % + 2 % + 3 % + 4 % + 5 % + 6 % + 7 % + 8 % + 9 %" at bounding box center [449, 172] width 64 height 11
click at [535, 94] on button "Actions" at bounding box center [529, 94] width 48 height 12
click at [527, 106] on link "Enregistrer" at bounding box center [529, 107] width 48 height 8
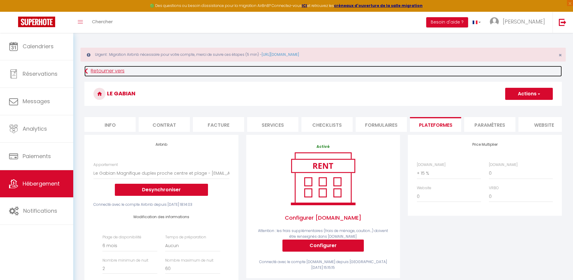
click at [336, 68] on link "Retourner vers" at bounding box center [322, 71] width 477 height 11
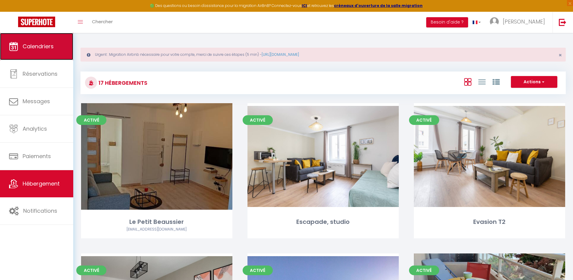
click at [46, 38] on link "Calendriers" at bounding box center [36, 46] width 73 height 27
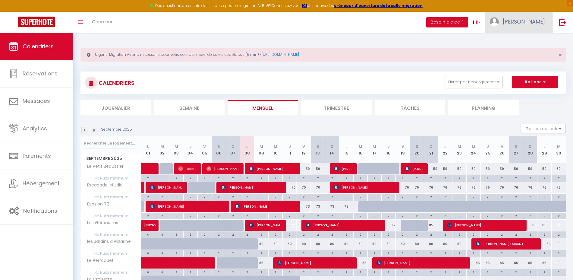
click at [544, 26] on link "[PERSON_NAME]" at bounding box center [518, 22] width 67 height 21
click at [523, 43] on link "Paramètres" at bounding box center [528, 42] width 45 height 10
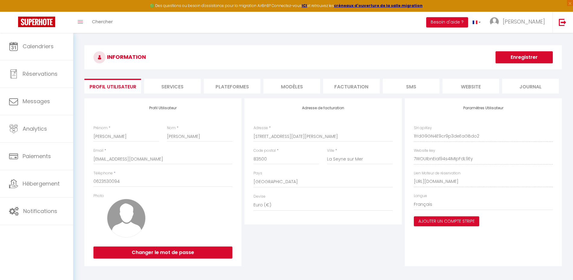
click at [239, 88] on li "Plateformes" at bounding box center [232, 86] width 57 height 15
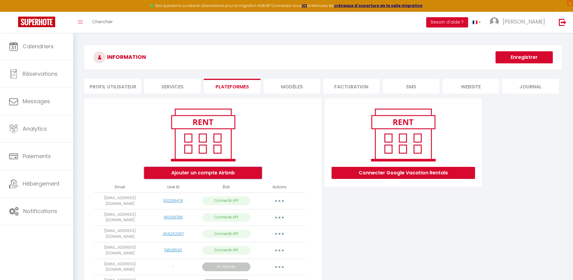
click at [213, 174] on button "Ajouter un compte Airbnb" at bounding box center [203, 173] width 118 height 12
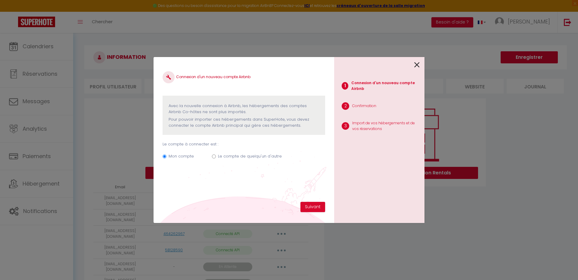
click at [231, 155] on label "Le compte de quelqu'un d'autre" at bounding box center [250, 156] width 64 height 6
click at [216, 155] on input "Le compte de quelqu'un d'autre" at bounding box center [214, 156] width 4 height 4
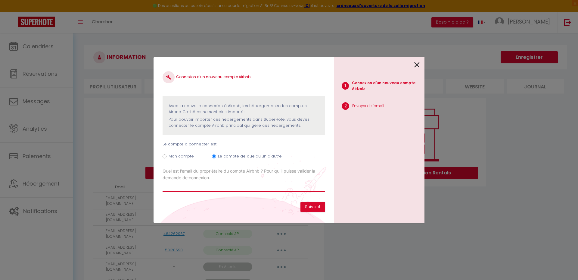
paste input "[EMAIL_ADDRESS][DOMAIN_NAME]"
click at [309, 206] on button "Suivant" at bounding box center [313, 207] width 25 height 10
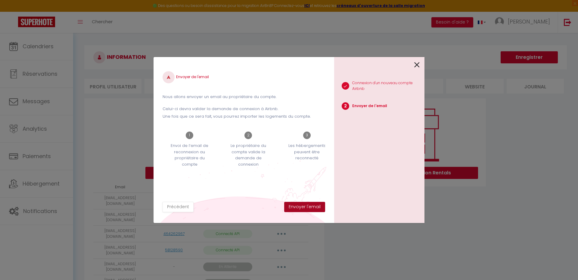
click at [309, 206] on button "Envoyer l'email" at bounding box center [304, 207] width 41 height 10
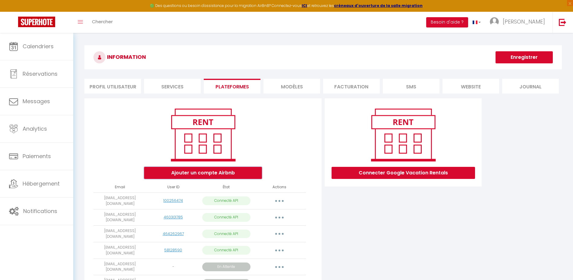
click at [214, 174] on button "Ajouter un compte Airbnb" at bounding box center [203, 173] width 118 height 12
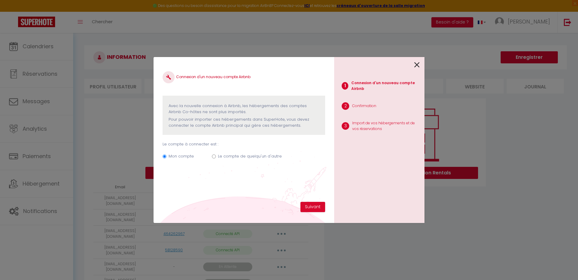
click at [236, 158] on label "Le compte de quelqu'un d'autre" at bounding box center [250, 156] width 64 height 6
click at [216, 158] on input "Le compte de quelqu'un d'autre" at bounding box center [214, 156] width 4 height 4
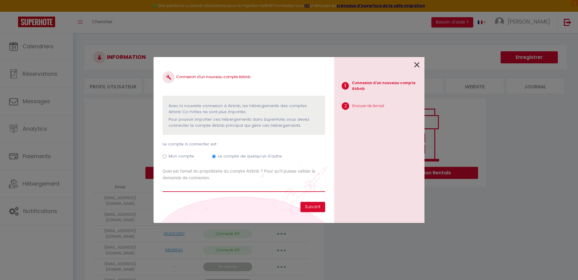
paste input "[EMAIL_ADDRESS][DOMAIN_NAME]"
click at [314, 205] on button "Suivant" at bounding box center [313, 207] width 25 height 10
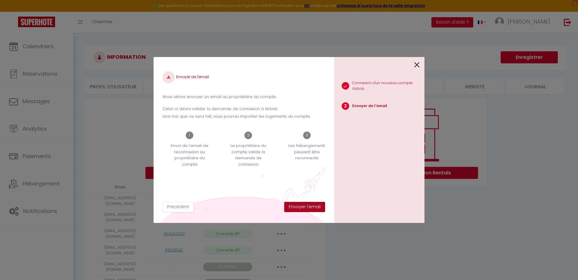
click at [314, 205] on button "Envoyer l'email" at bounding box center [304, 207] width 41 height 10
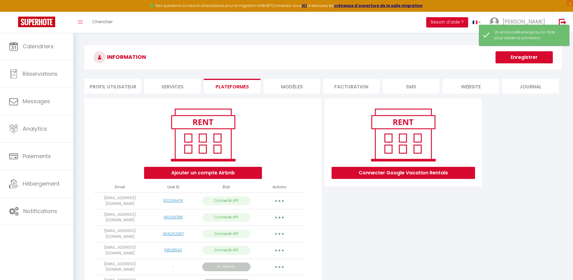
click at [376, 234] on div "Connecter Google Vacation Rentals" at bounding box center [403, 265] width 160 height 335
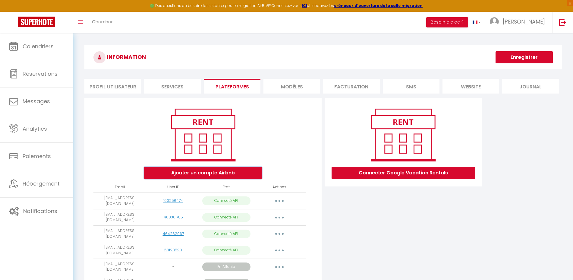
click at [196, 171] on button "Ajouter un compte Airbnb" at bounding box center [203, 173] width 118 height 12
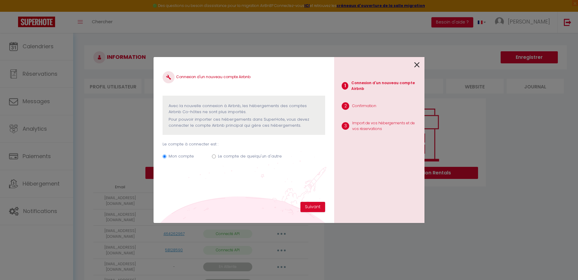
click at [214, 155] on input "Le compte de quelqu'un d'autre" at bounding box center [214, 156] width 4 height 4
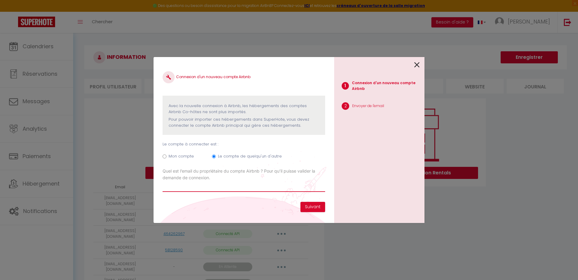
paste input "[PERSON_NAME][EMAIL_ADDRESS][DOMAIN_NAME]"
click at [311, 203] on button "Suivant" at bounding box center [313, 207] width 25 height 10
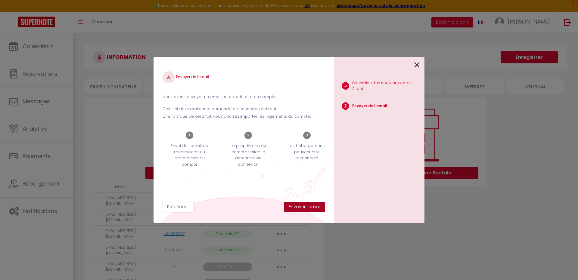
click at [311, 206] on button "Envoyer l'email" at bounding box center [304, 207] width 41 height 10
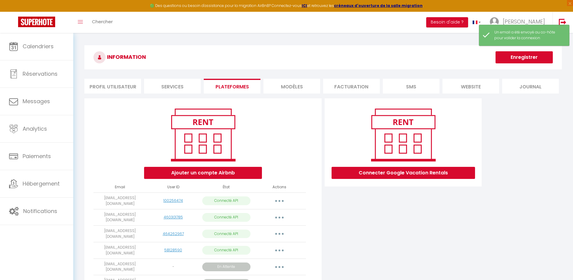
click at [508, 212] on div "Ajouter un compte Airbnb Email User ID État Actions [EMAIL_ADDRESS][DOMAIN_NAME…" at bounding box center [323, 276] width 480 height 357
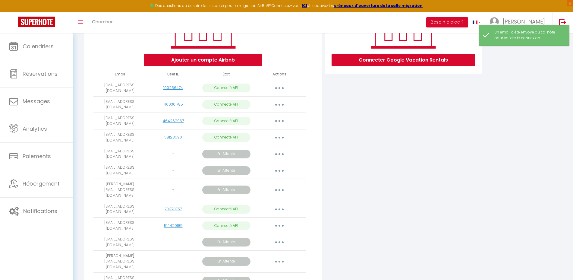
scroll to position [163, 0]
